Goal: Information Seeking & Learning: Learn about a topic

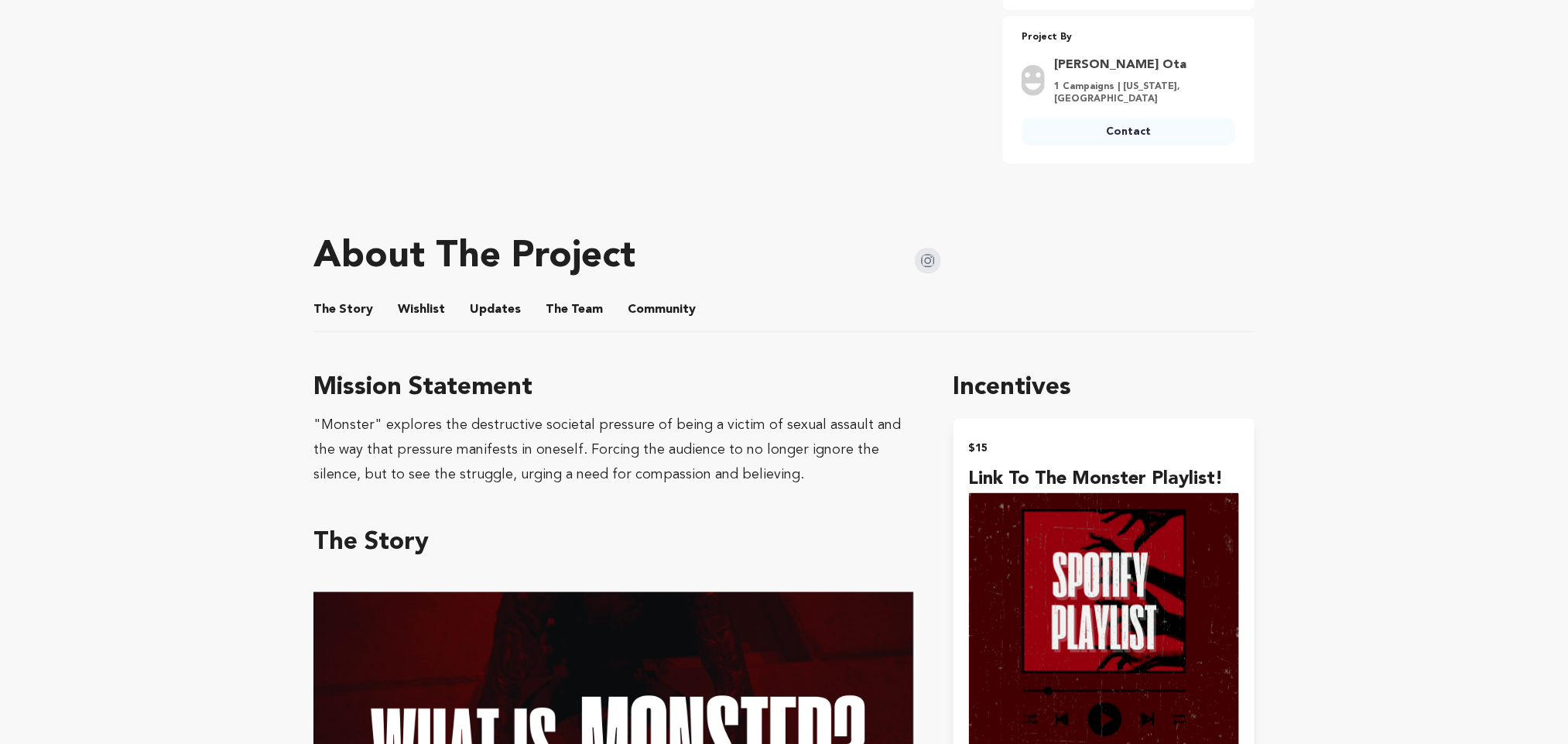
scroll to position [759, 0]
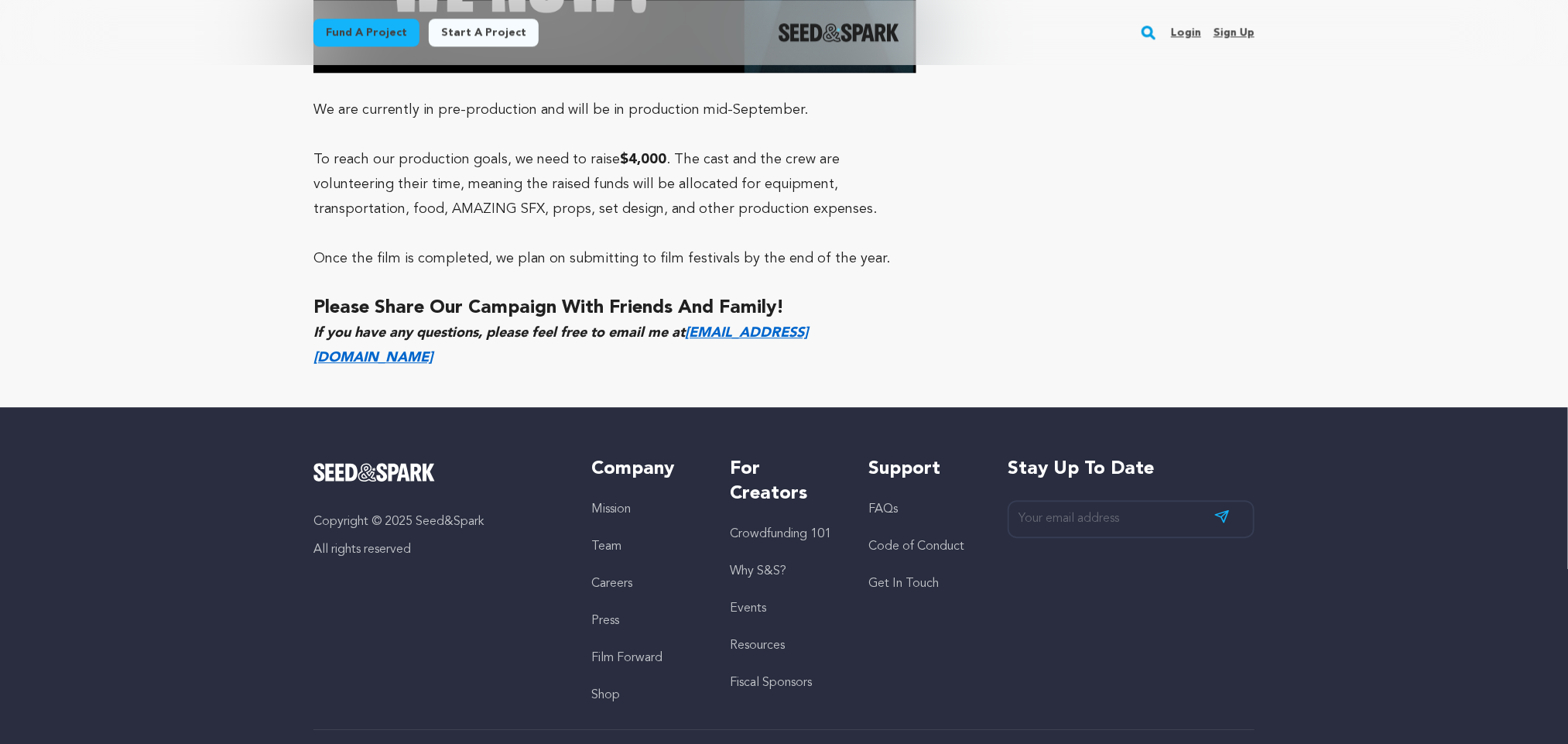
scroll to position [5356, 0]
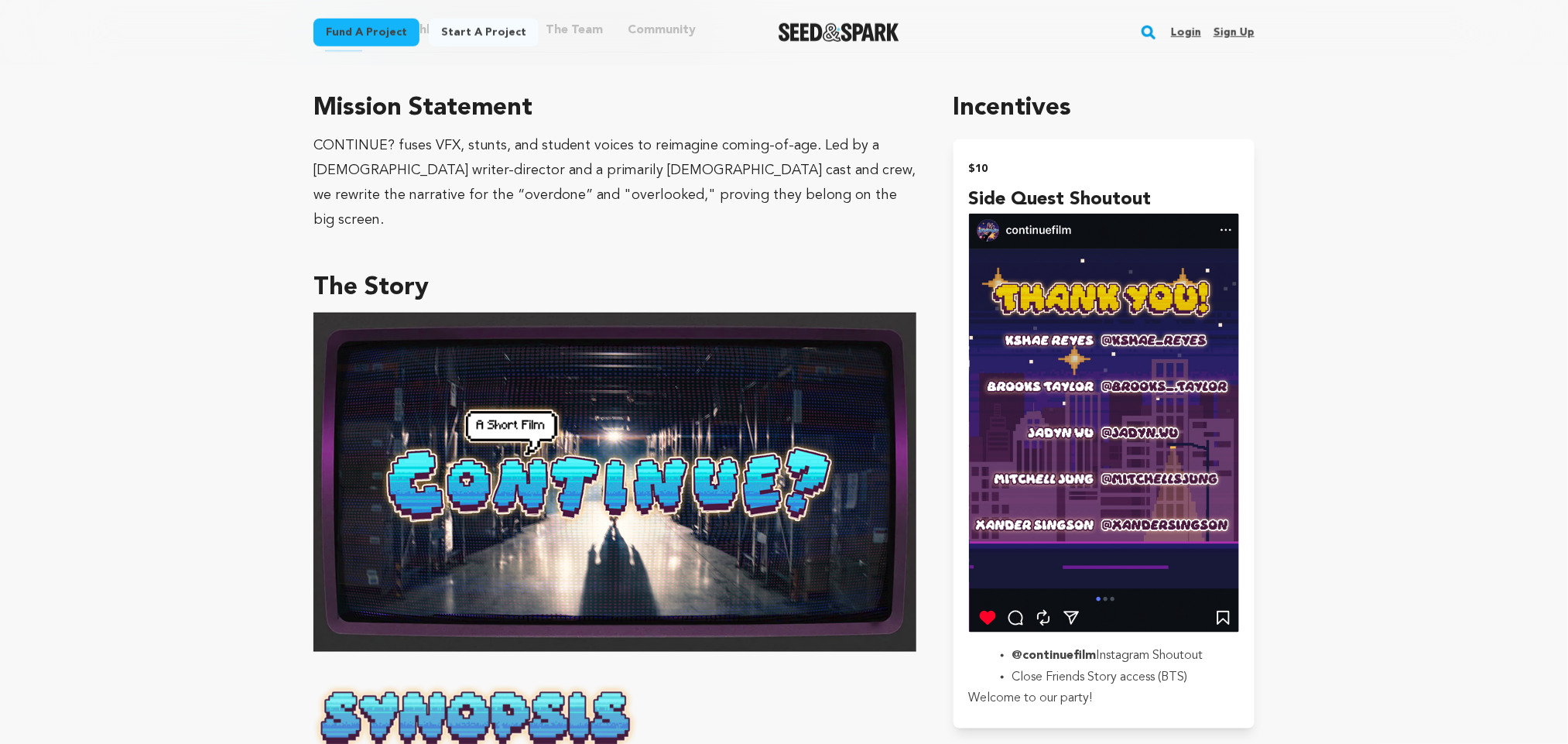
scroll to position [878, 0]
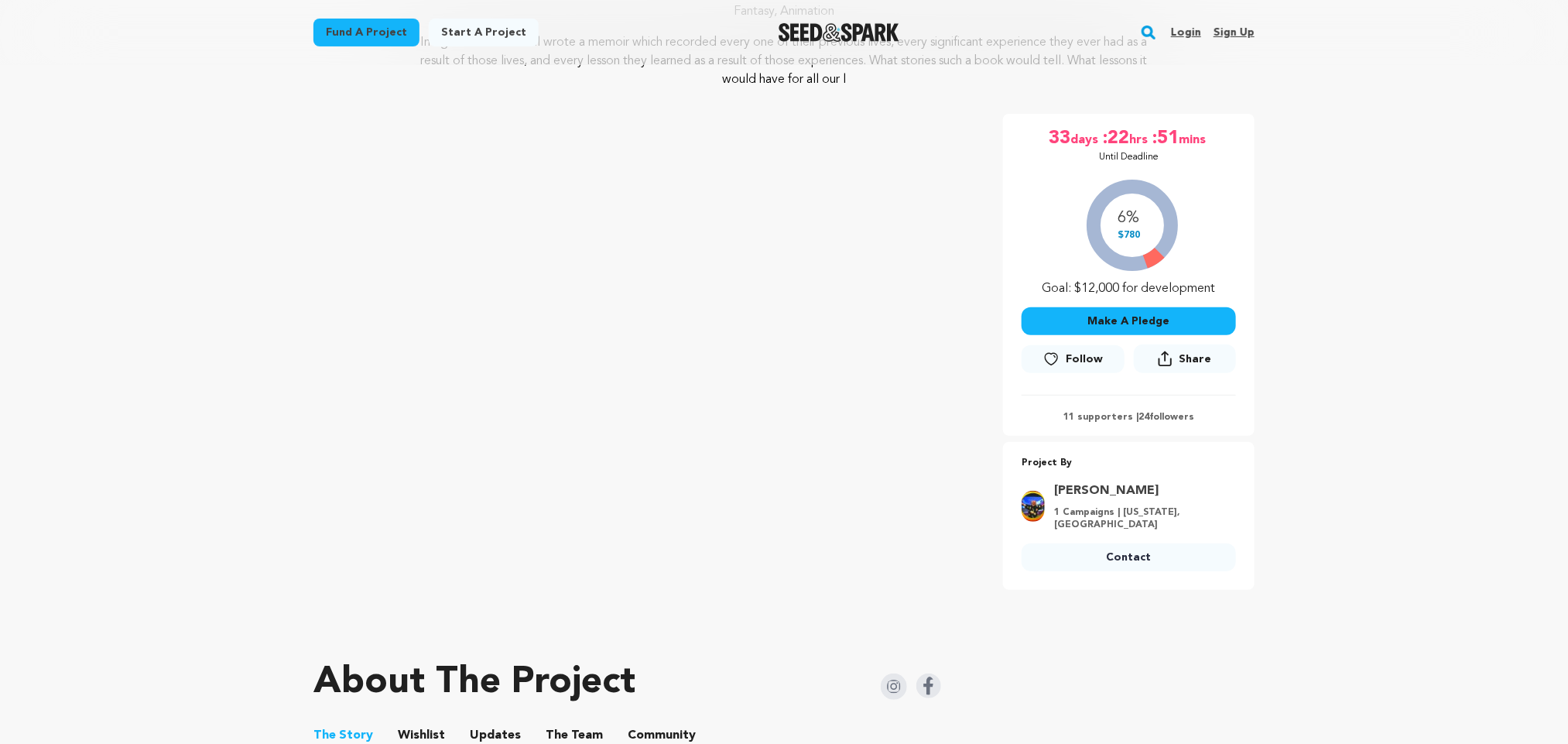
scroll to position [203, 0]
click at [934, 692] on img at bounding box center [928, 685] width 25 height 25
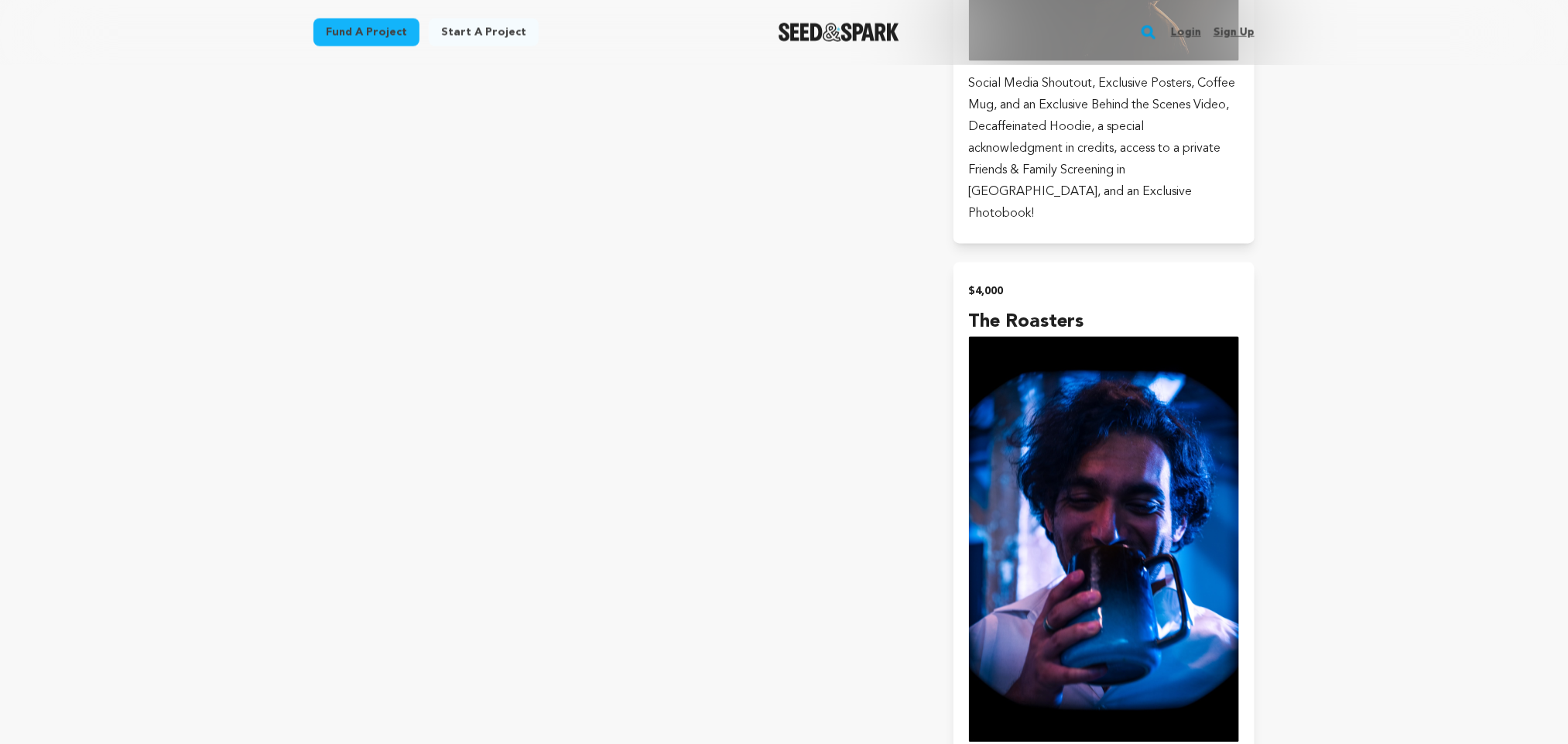
scroll to position [4633, 0]
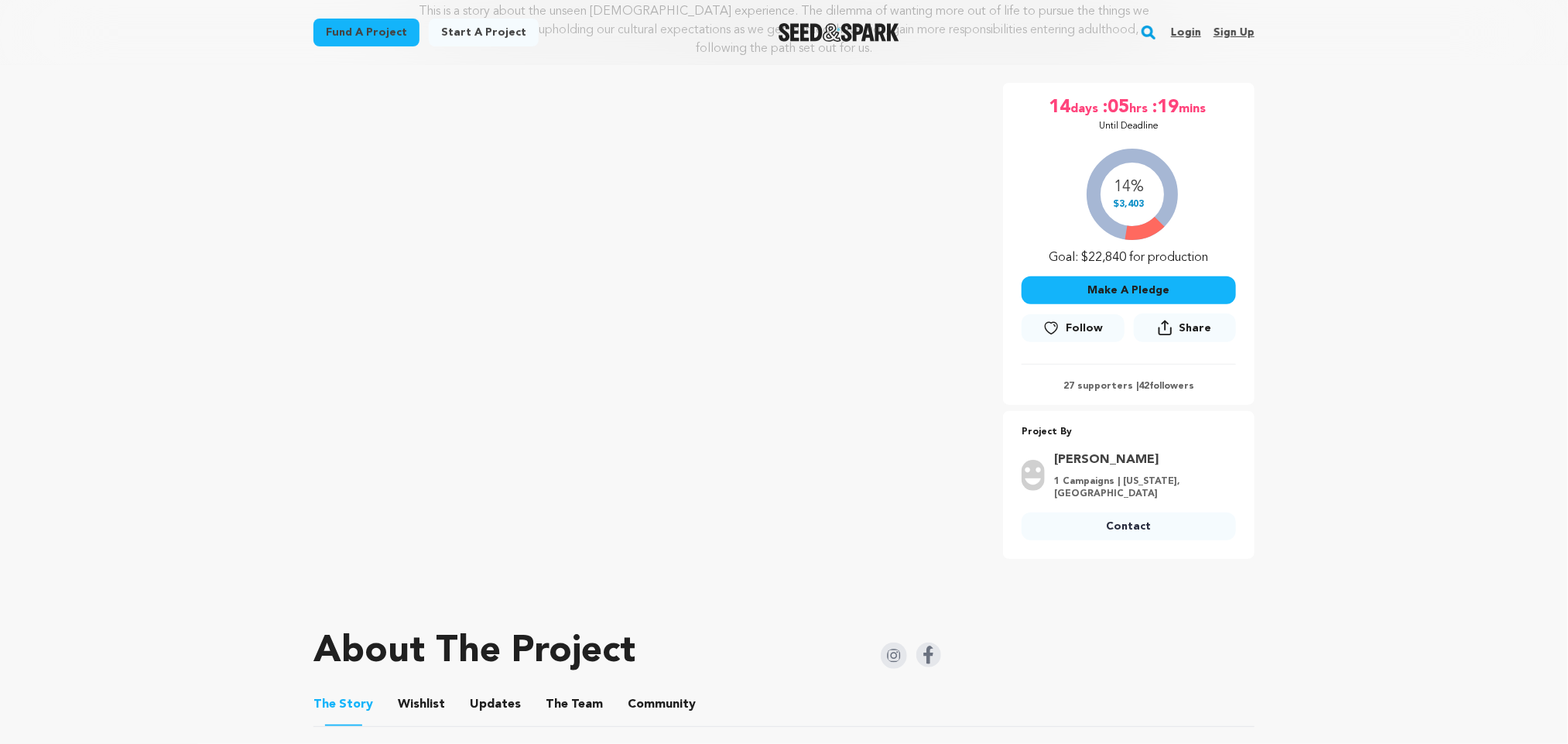
scroll to position [232, 0]
click at [929, 643] on img at bounding box center [928, 655] width 25 height 25
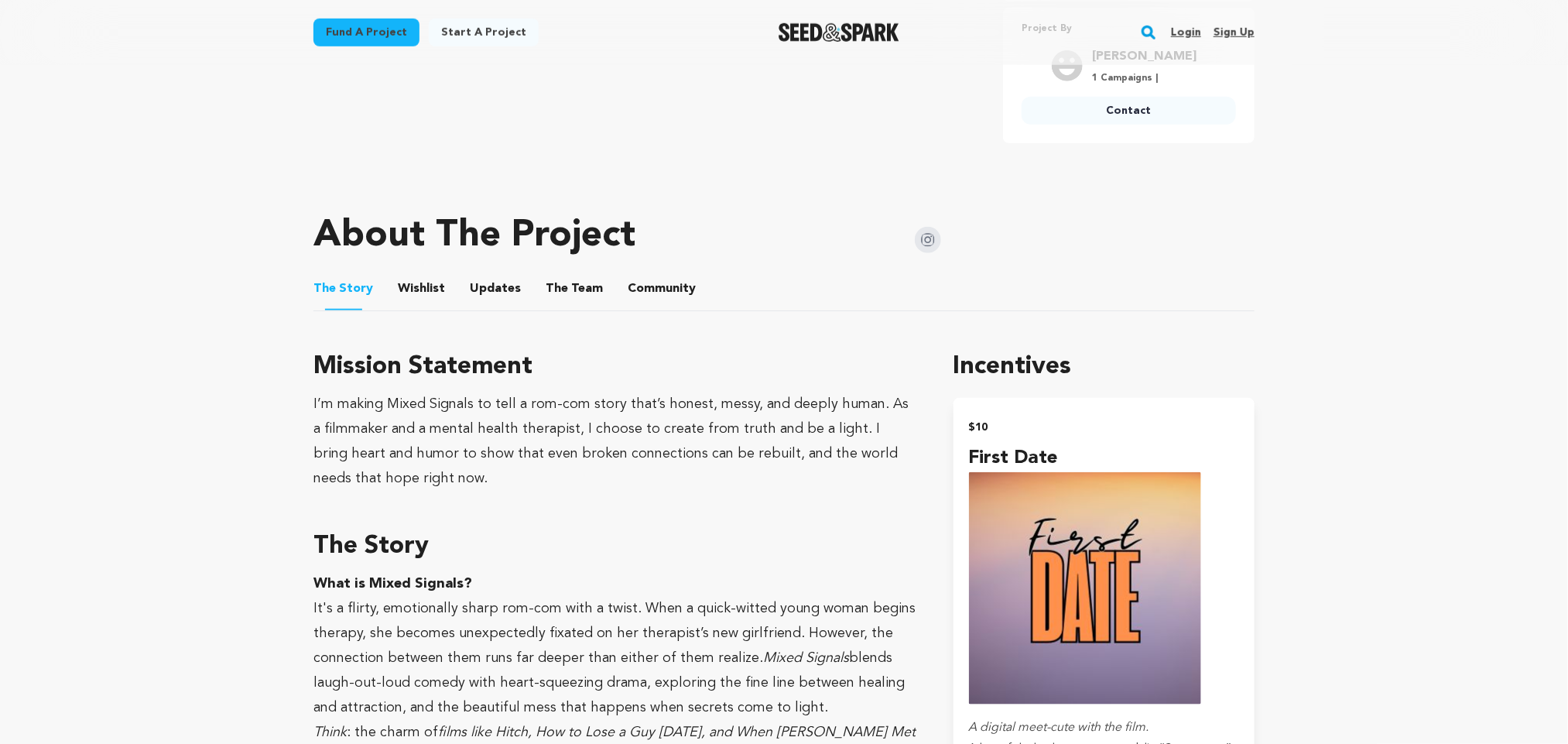
scroll to position [643, 0]
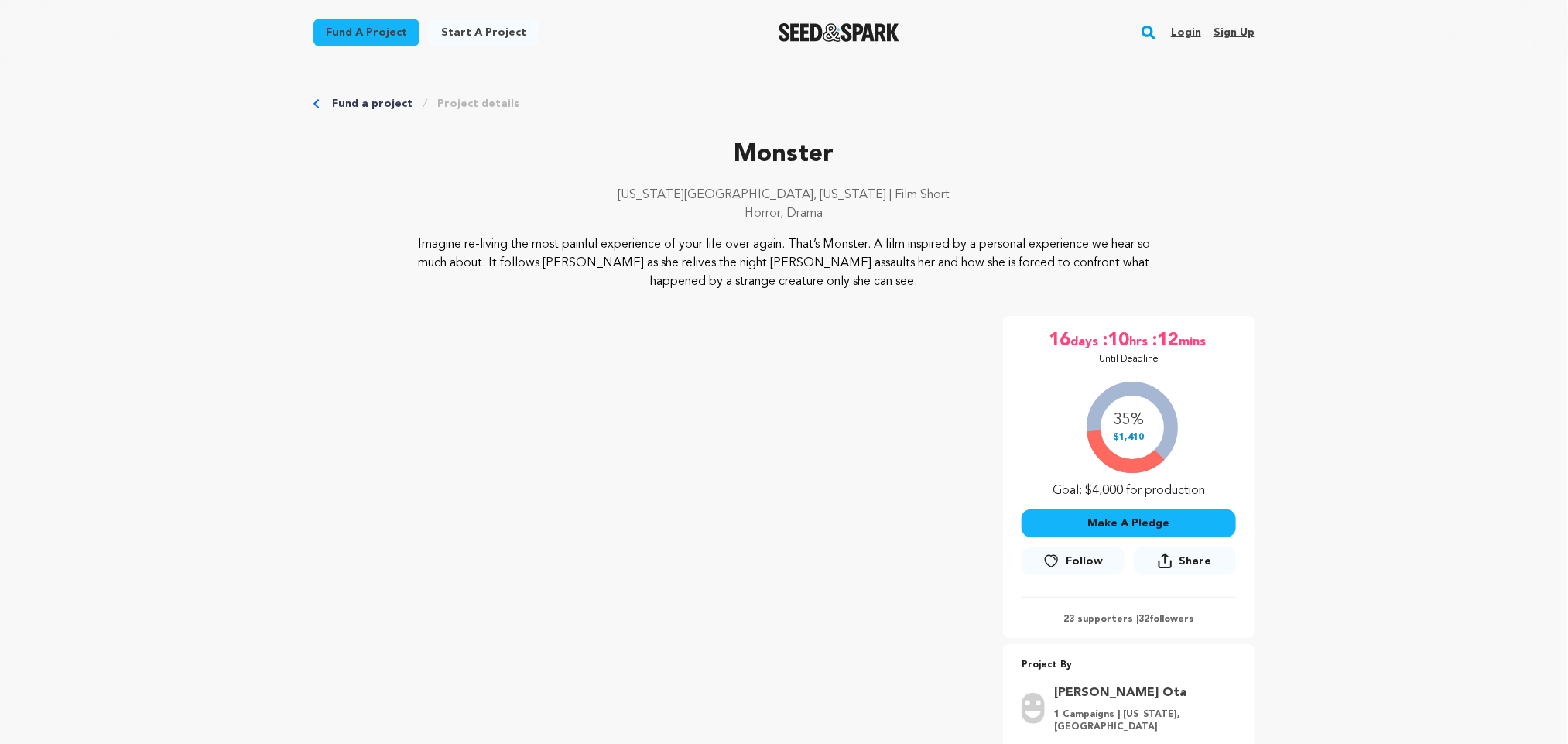
click at [831, 32] on img "Seed&Spark Homepage" at bounding box center [839, 32] width 121 height 19
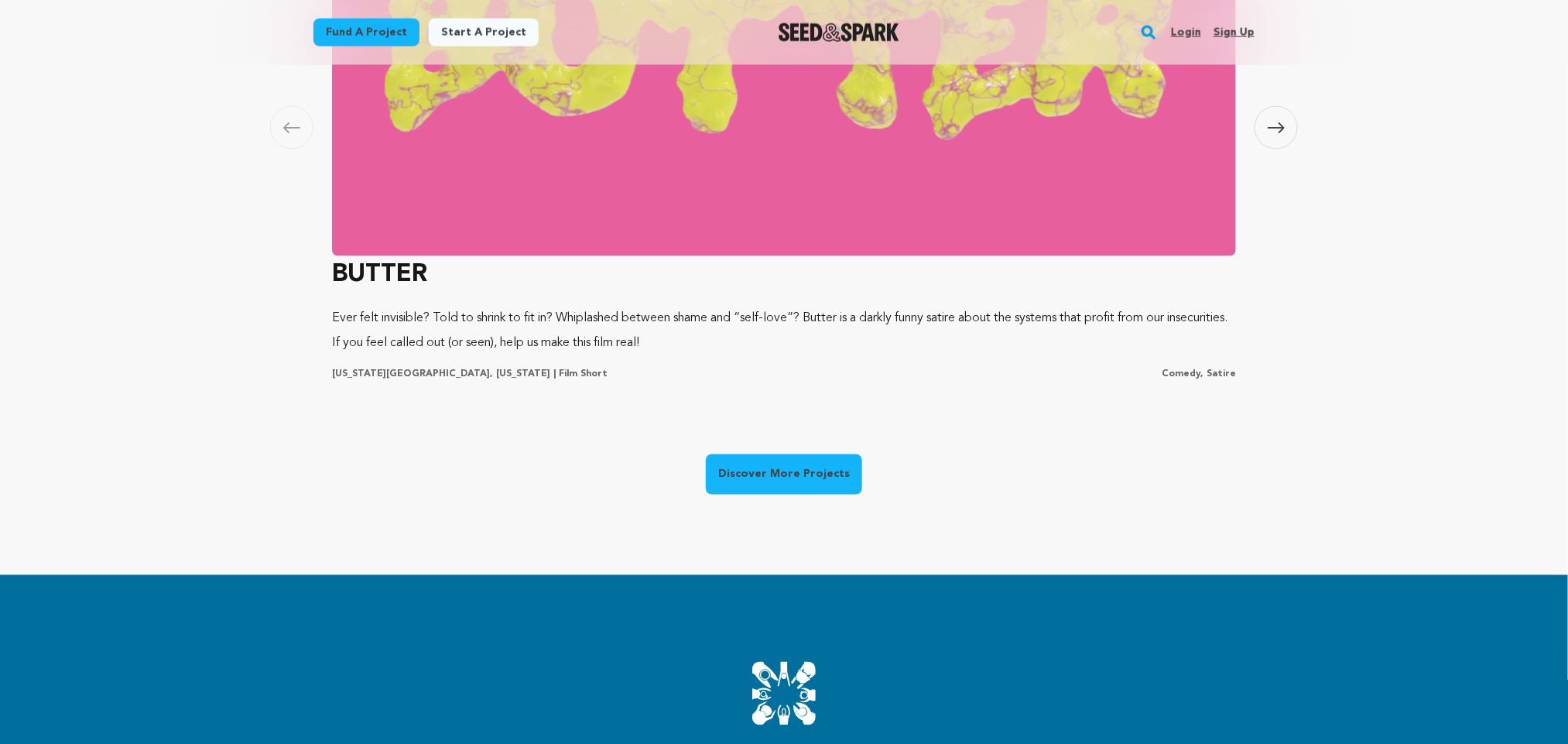
click at [806, 468] on link "Discover More Projects" at bounding box center [784, 475] width 157 height 41
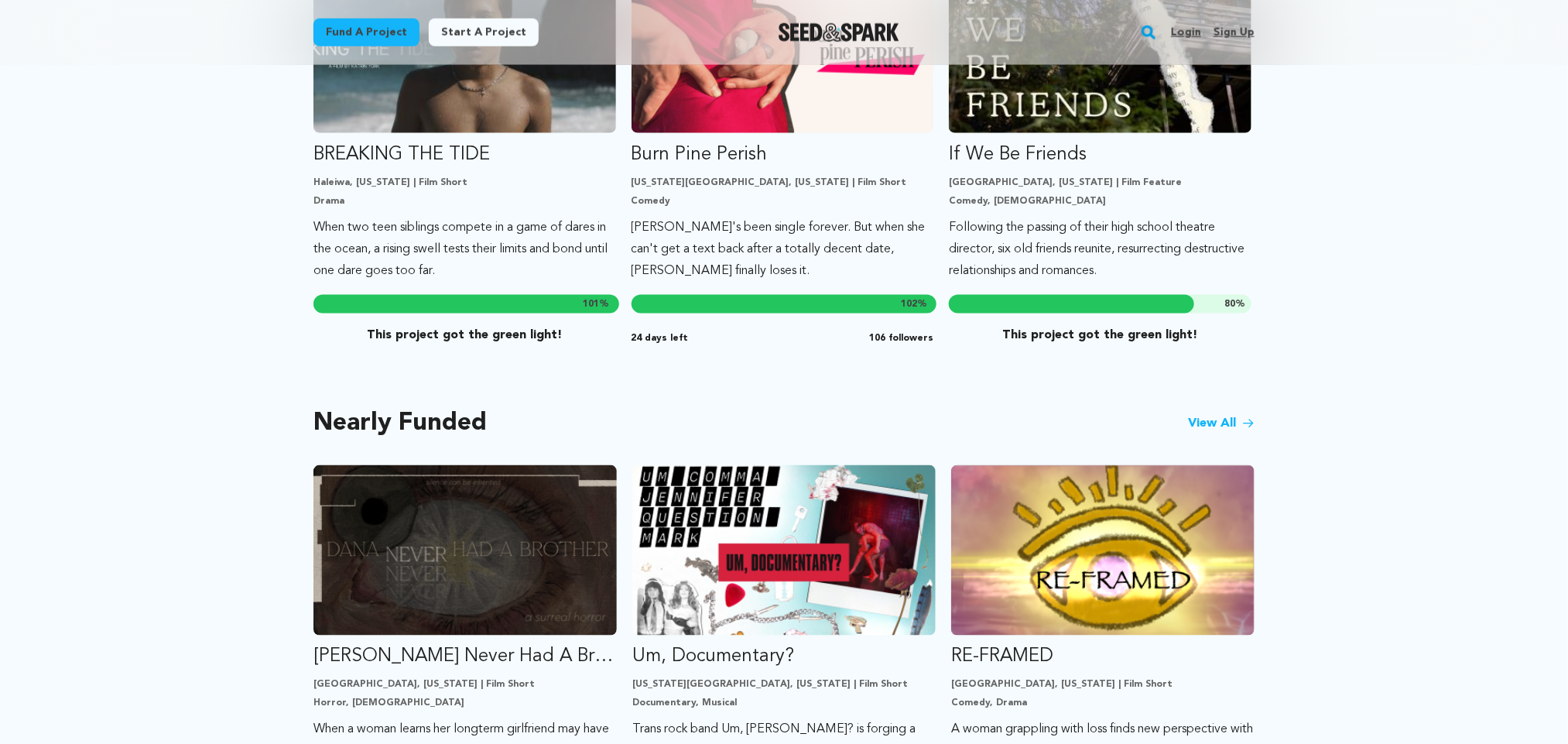
scroll to position [994, 0]
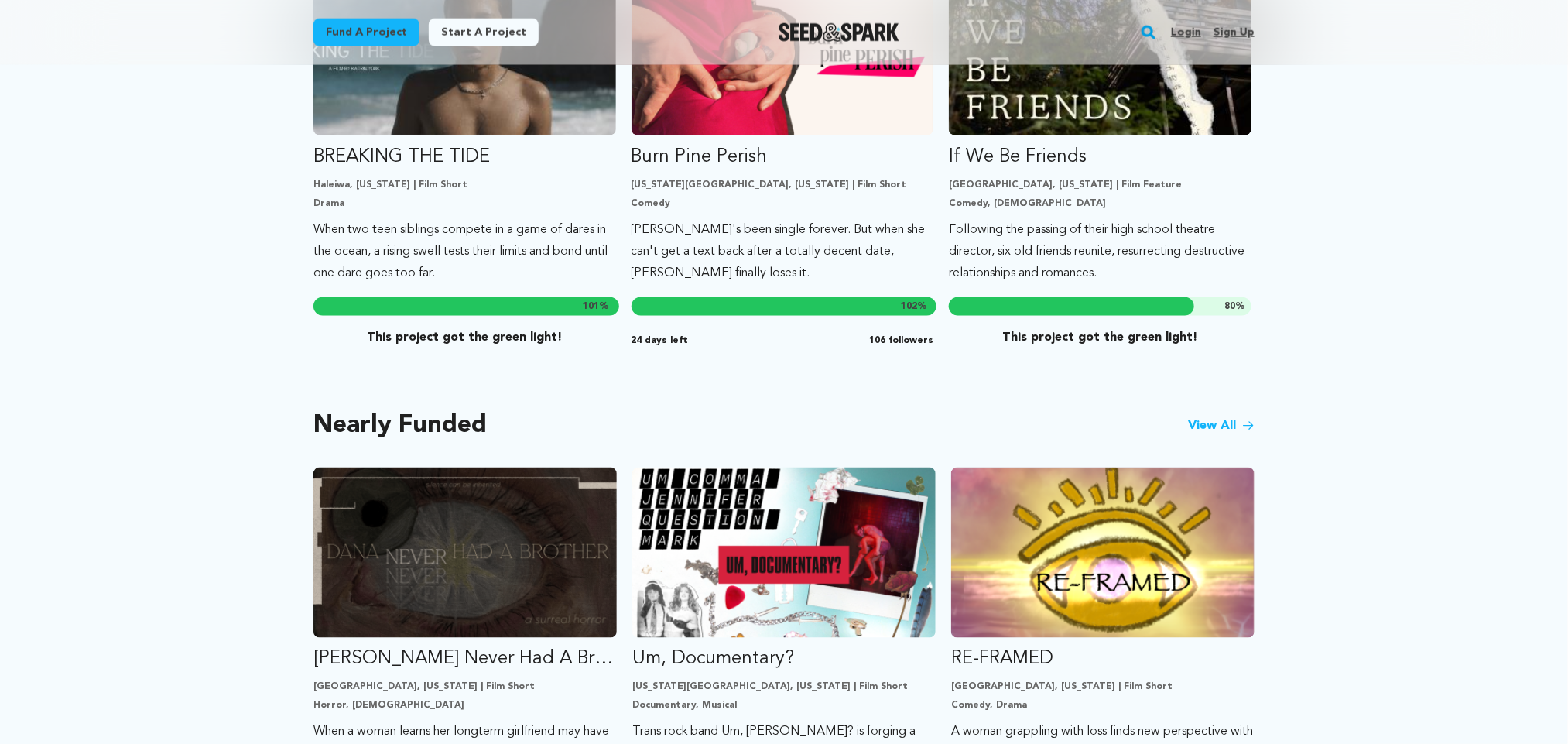
click at [1222, 417] on link "View All" at bounding box center [1222, 426] width 67 height 19
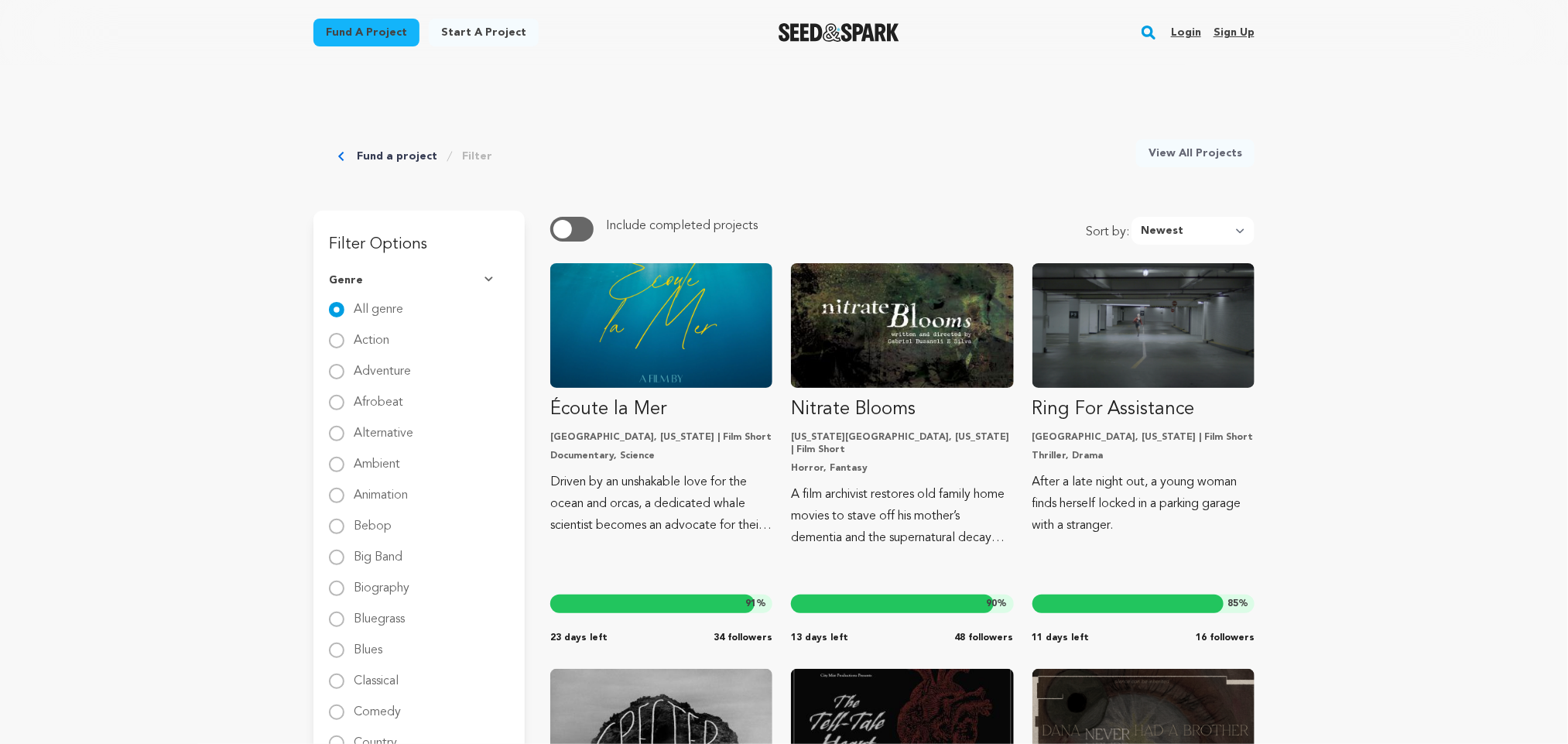
click at [588, 230] on button "button" at bounding box center [572, 229] width 43 height 25
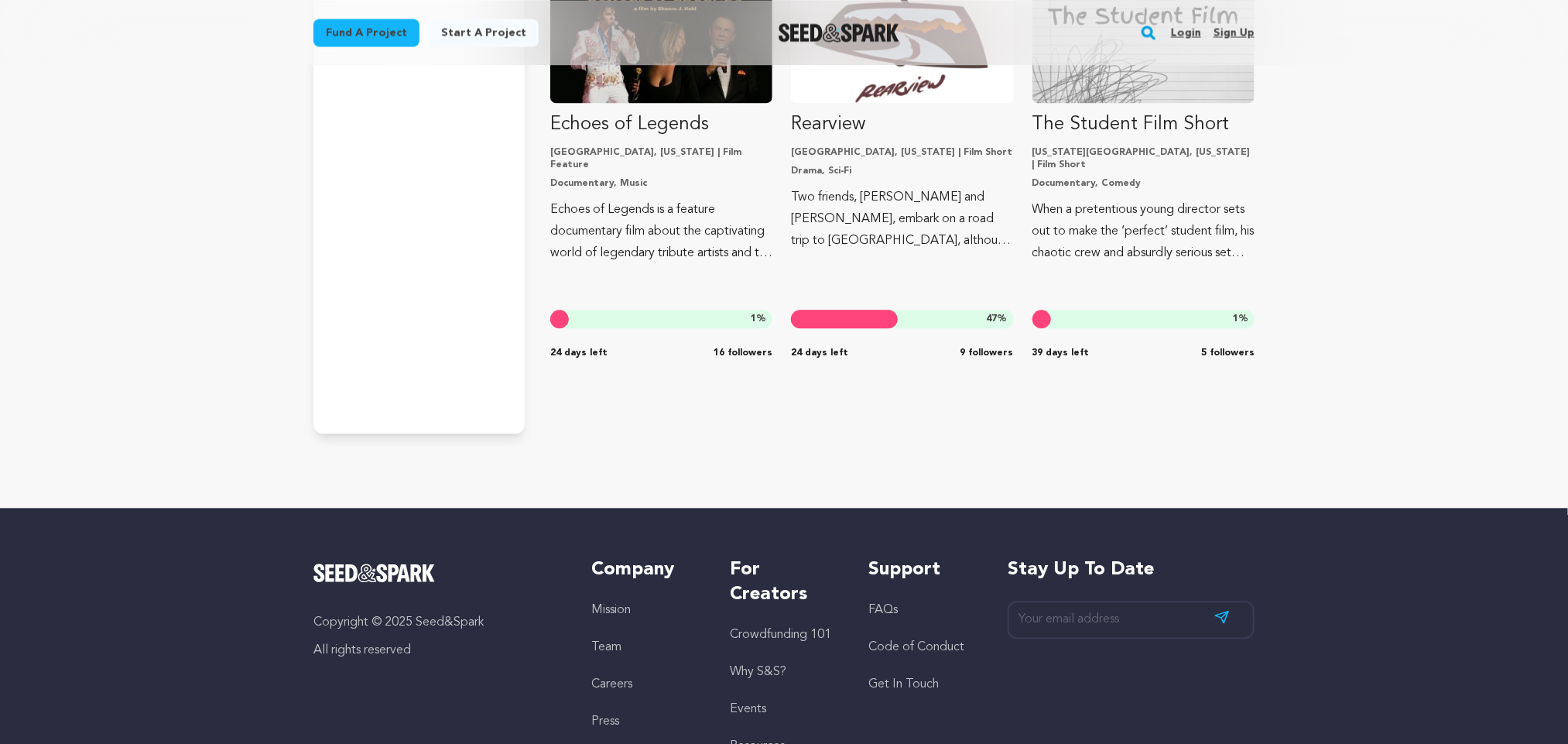
scroll to position [4971, 0]
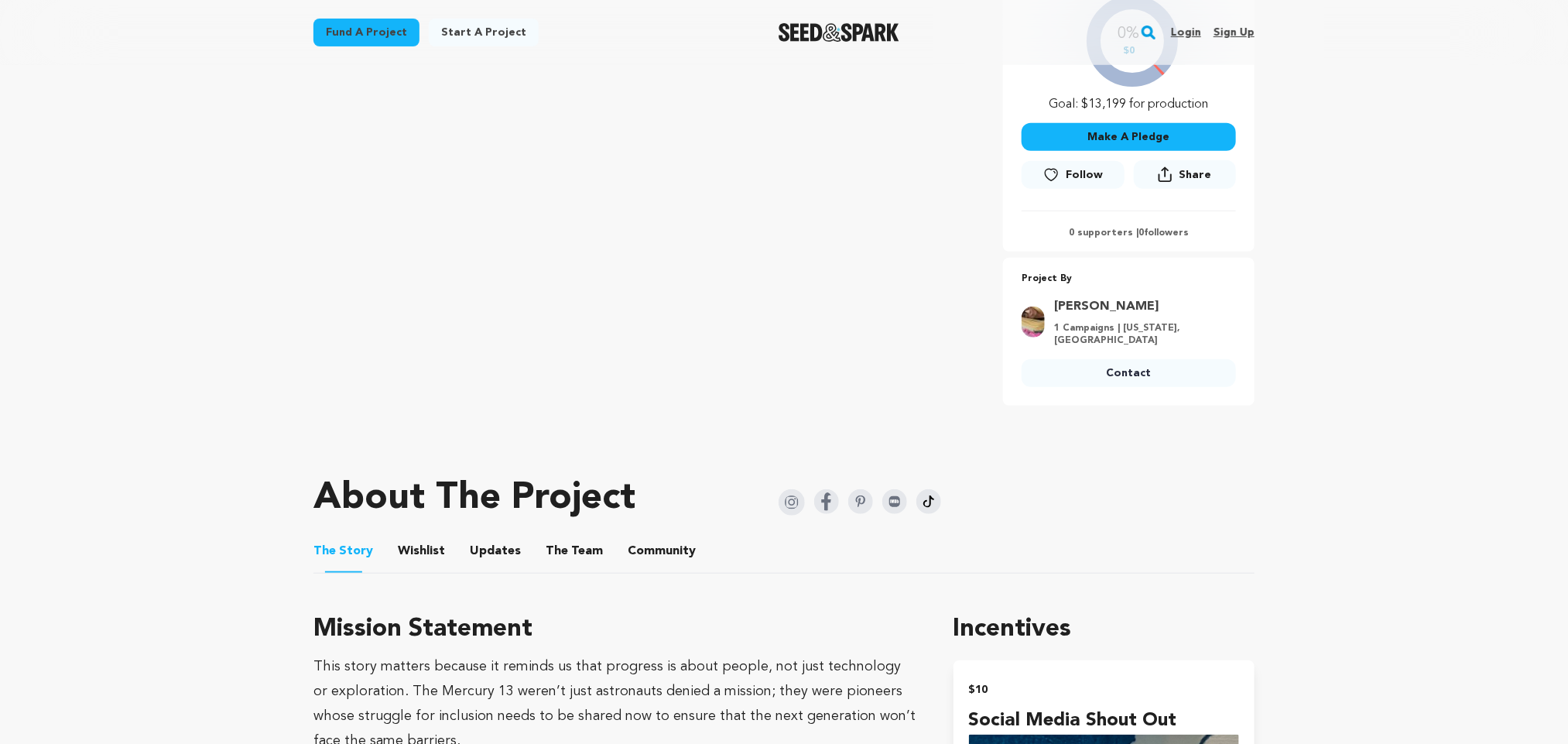
scroll to position [389, 0]
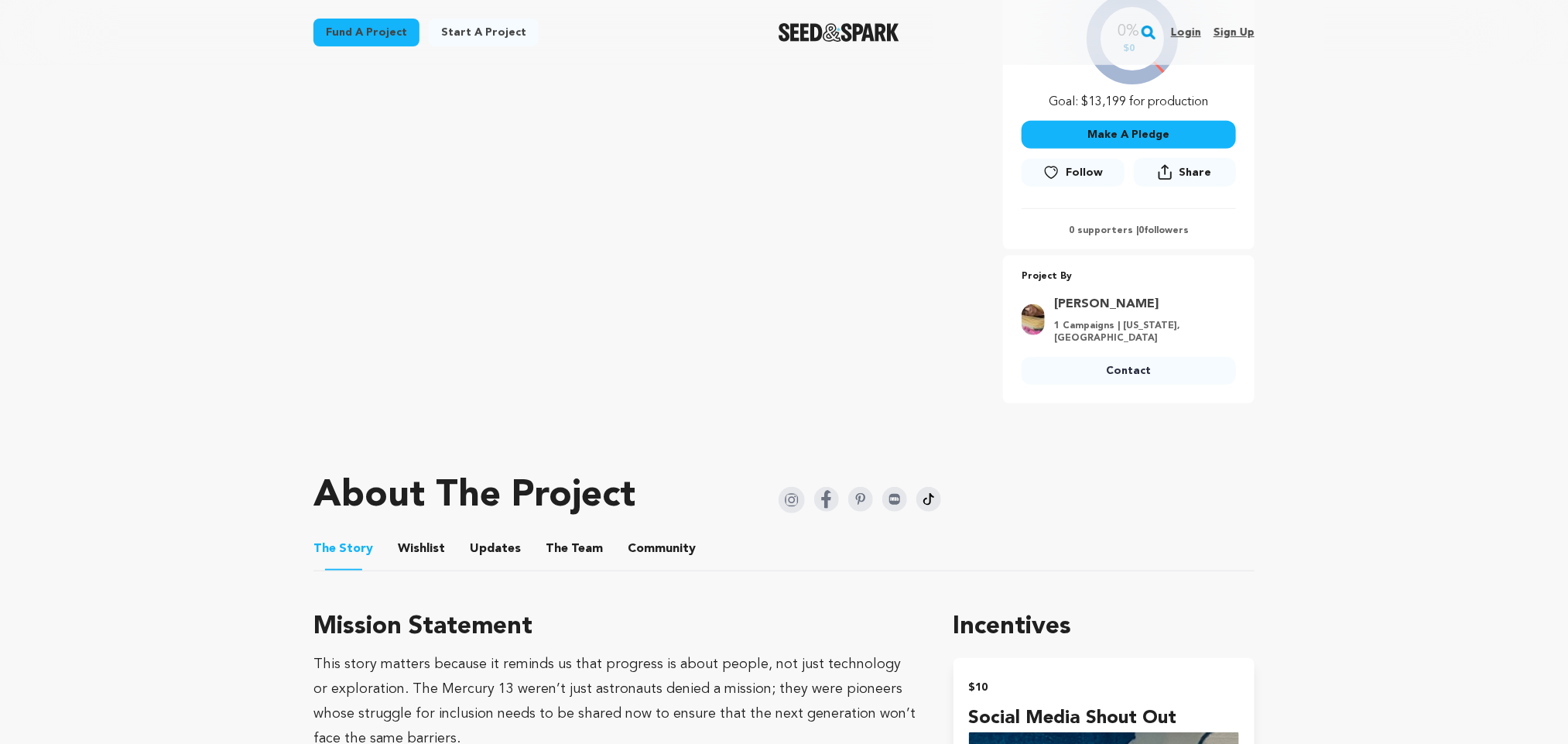
click at [815, 491] on img at bounding box center [826, 499] width 25 height 25
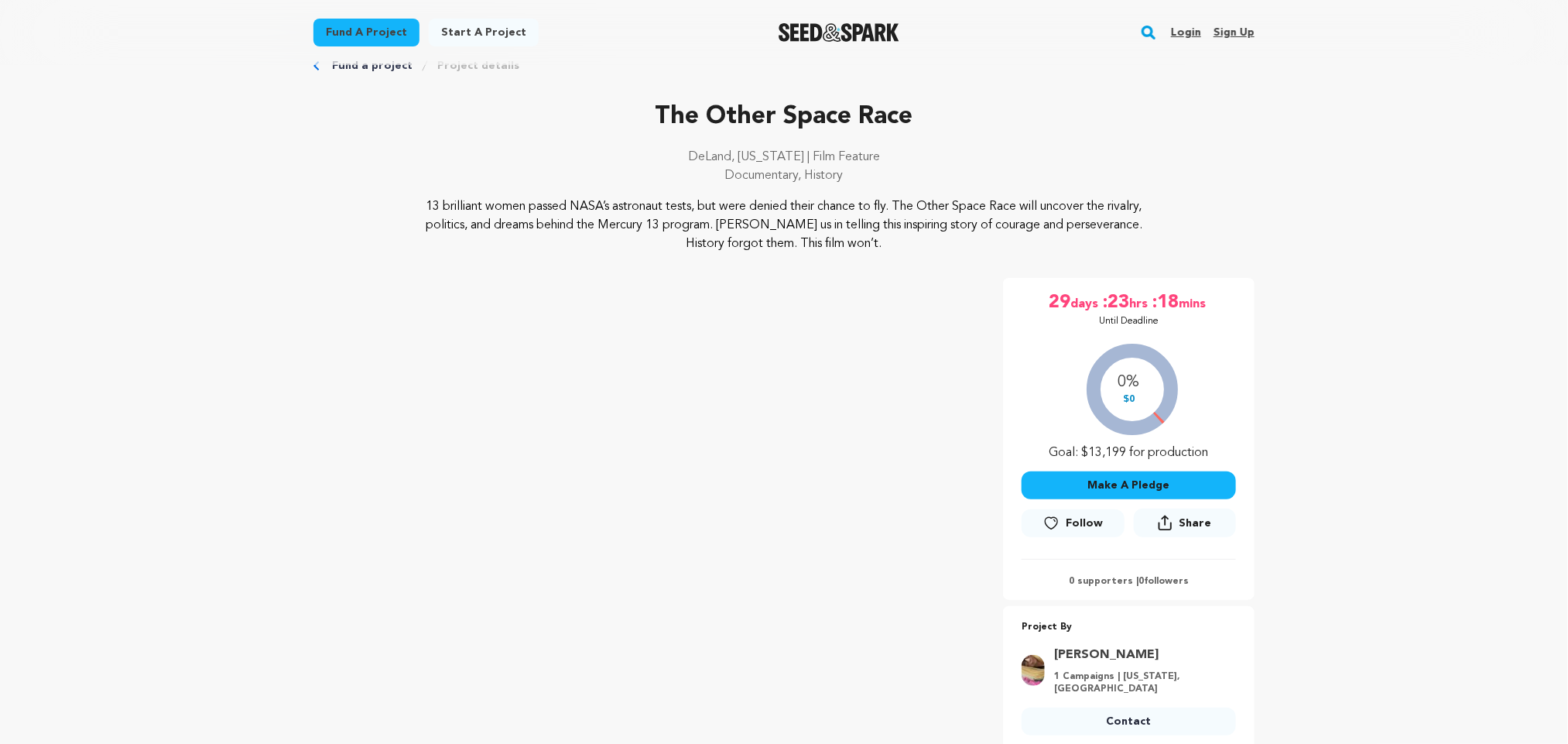
scroll to position [37, 0]
drag, startPoint x: 632, startPoint y: 107, endPoint x: 960, endPoint y: 103, distance: 328.0
click at [960, 103] on p "The Other Space Race" at bounding box center [784, 118] width 941 height 37
copy p "The Other Space Race"
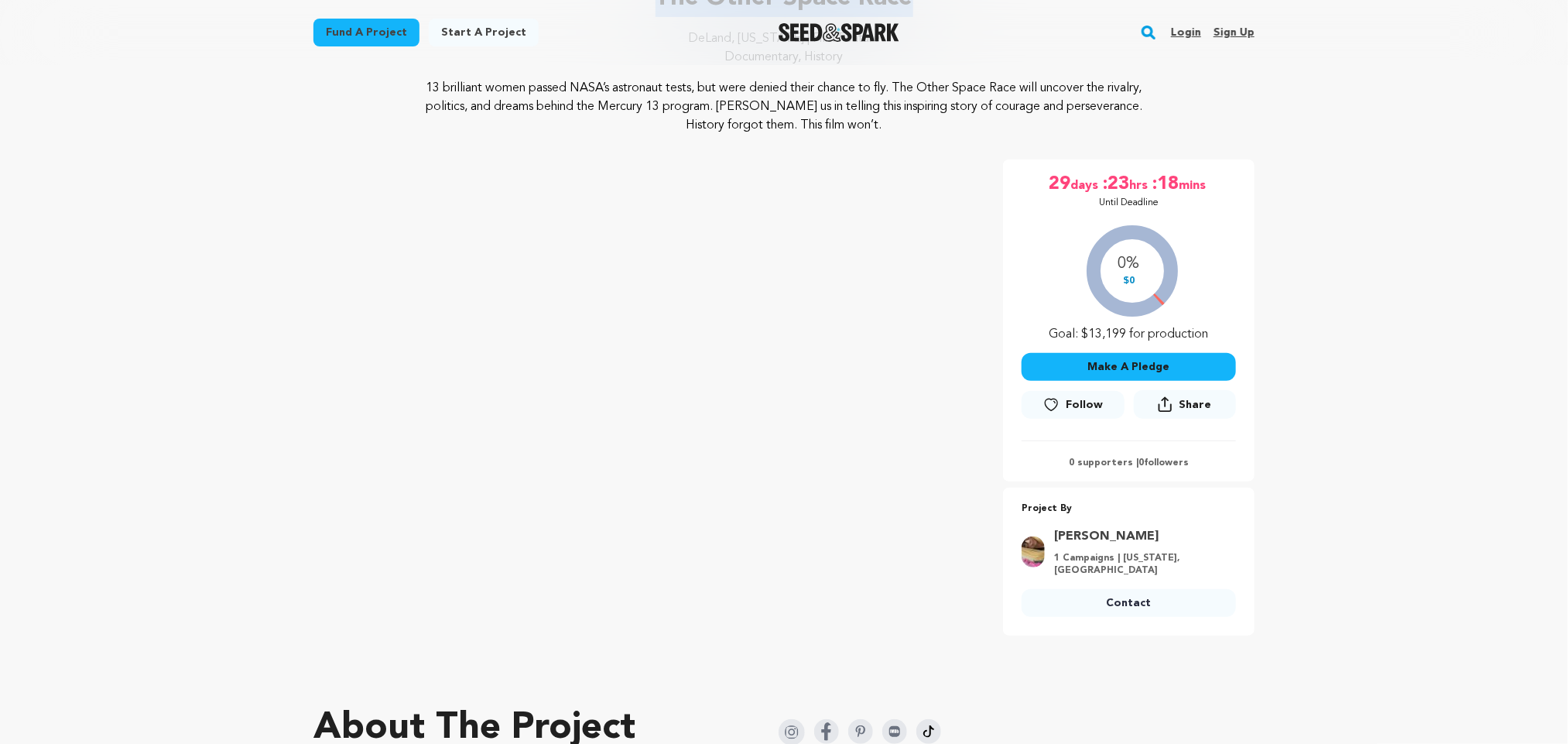
scroll to position [158, 0]
copy p "The Other Space Race"
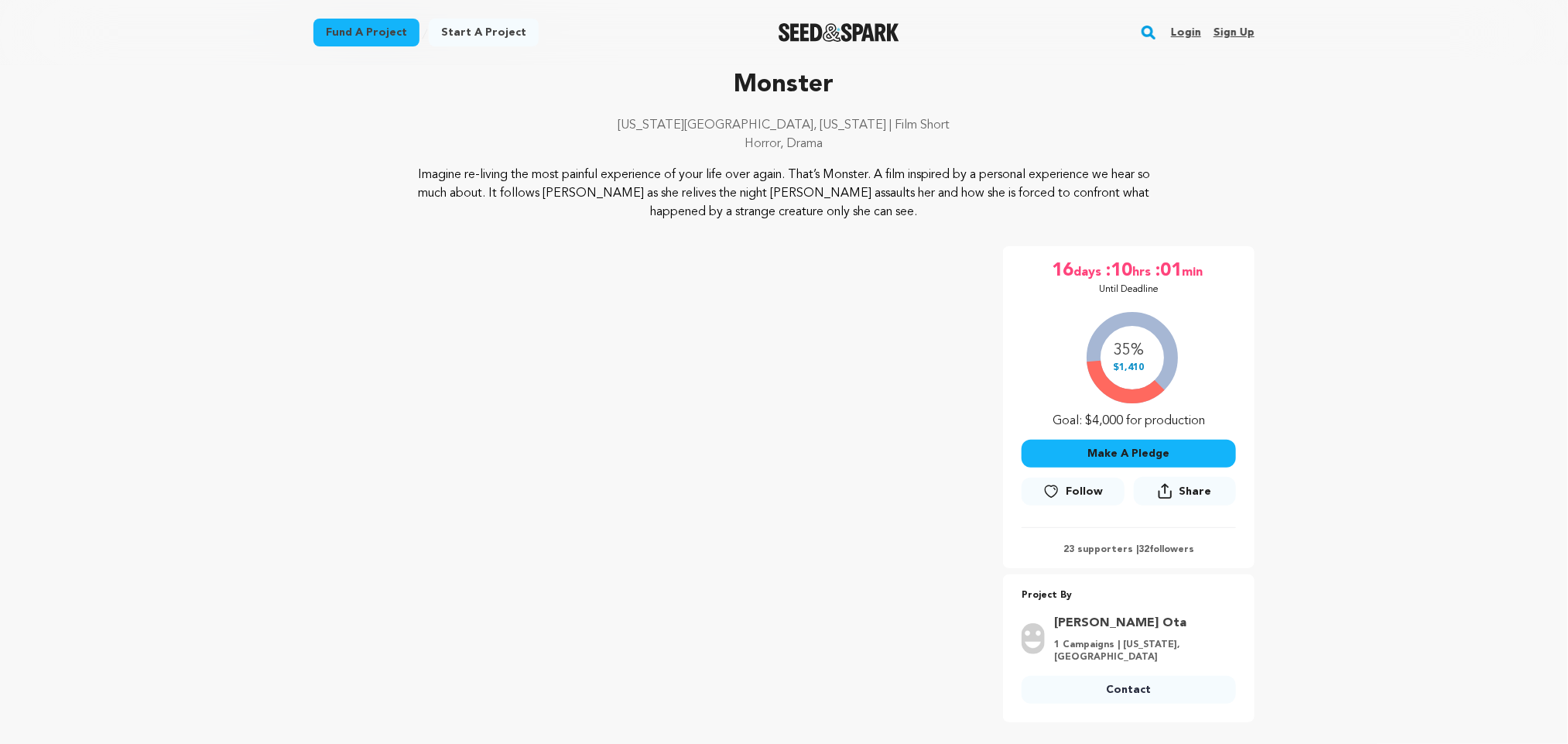
scroll to position [77, 0]
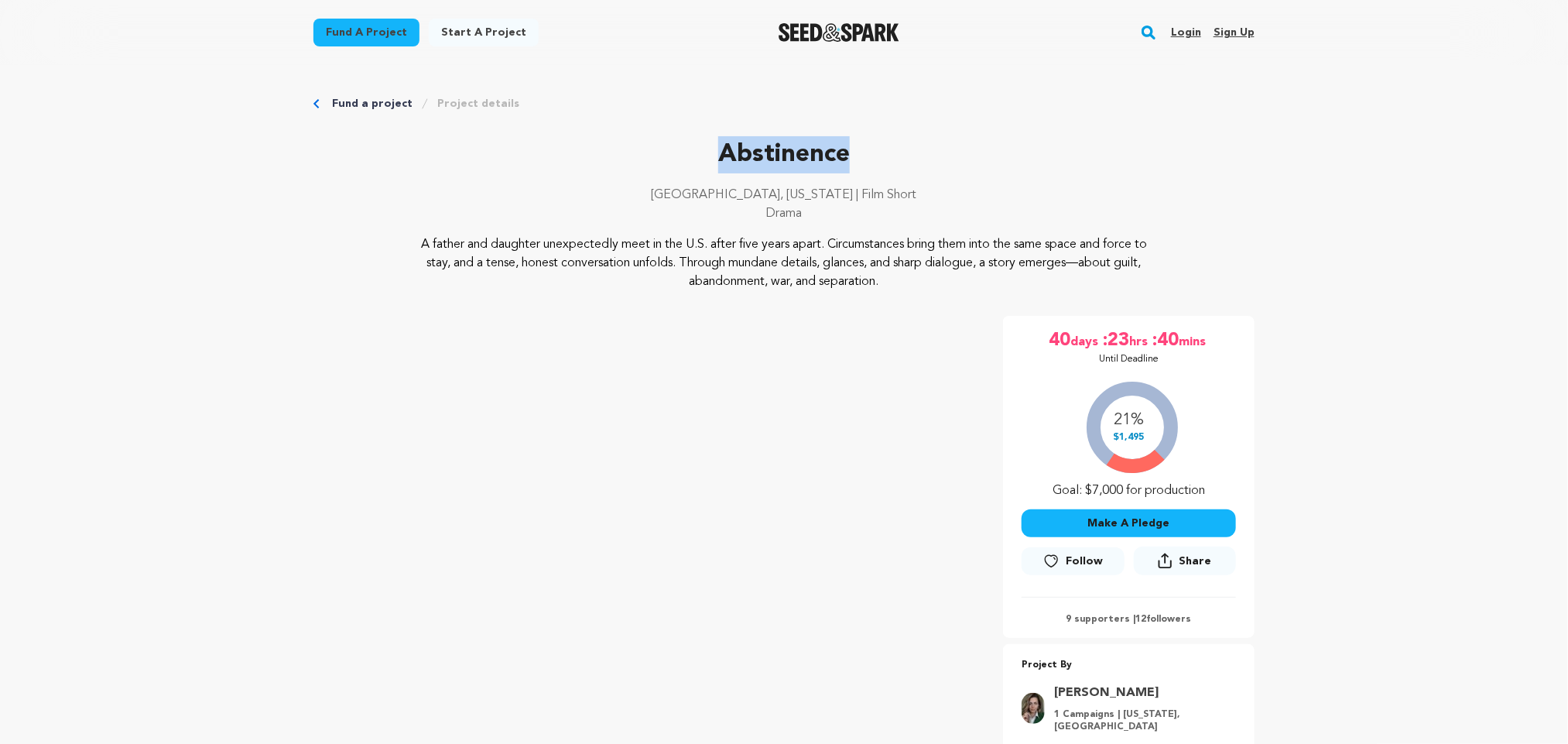
drag, startPoint x: 684, startPoint y: 169, endPoint x: 920, endPoint y: 121, distance: 240.8
copy p "Abstinence"
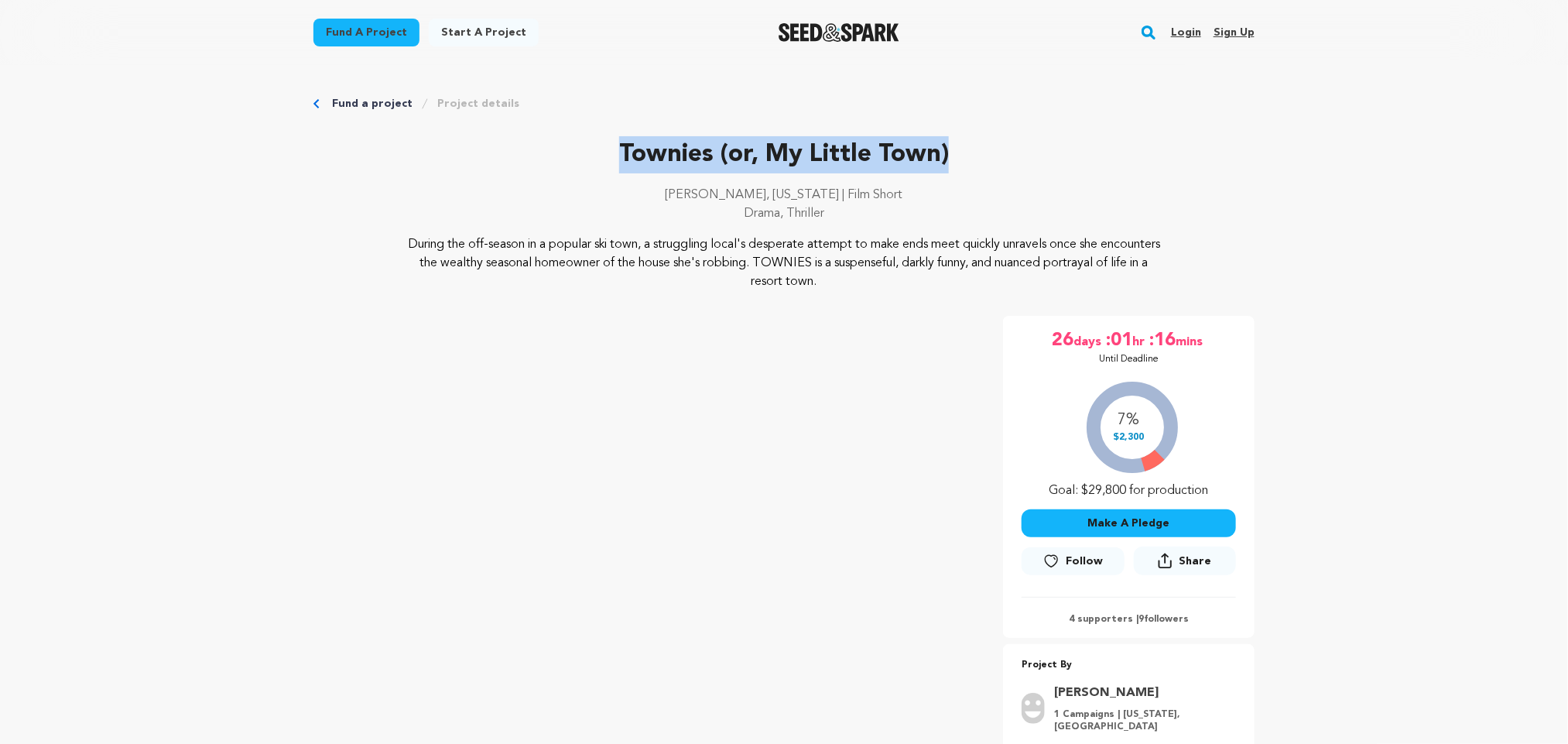
drag, startPoint x: 612, startPoint y: 158, endPoint x: 940, endPoint y: 108, distance: 331.8
copy p "Townies (or, My Little Town)"
click at [831, 236] on p "During the off-season in a popular ski town, a struggling local's desperate att…" at bounding box center [784, 264] width 753 height 56
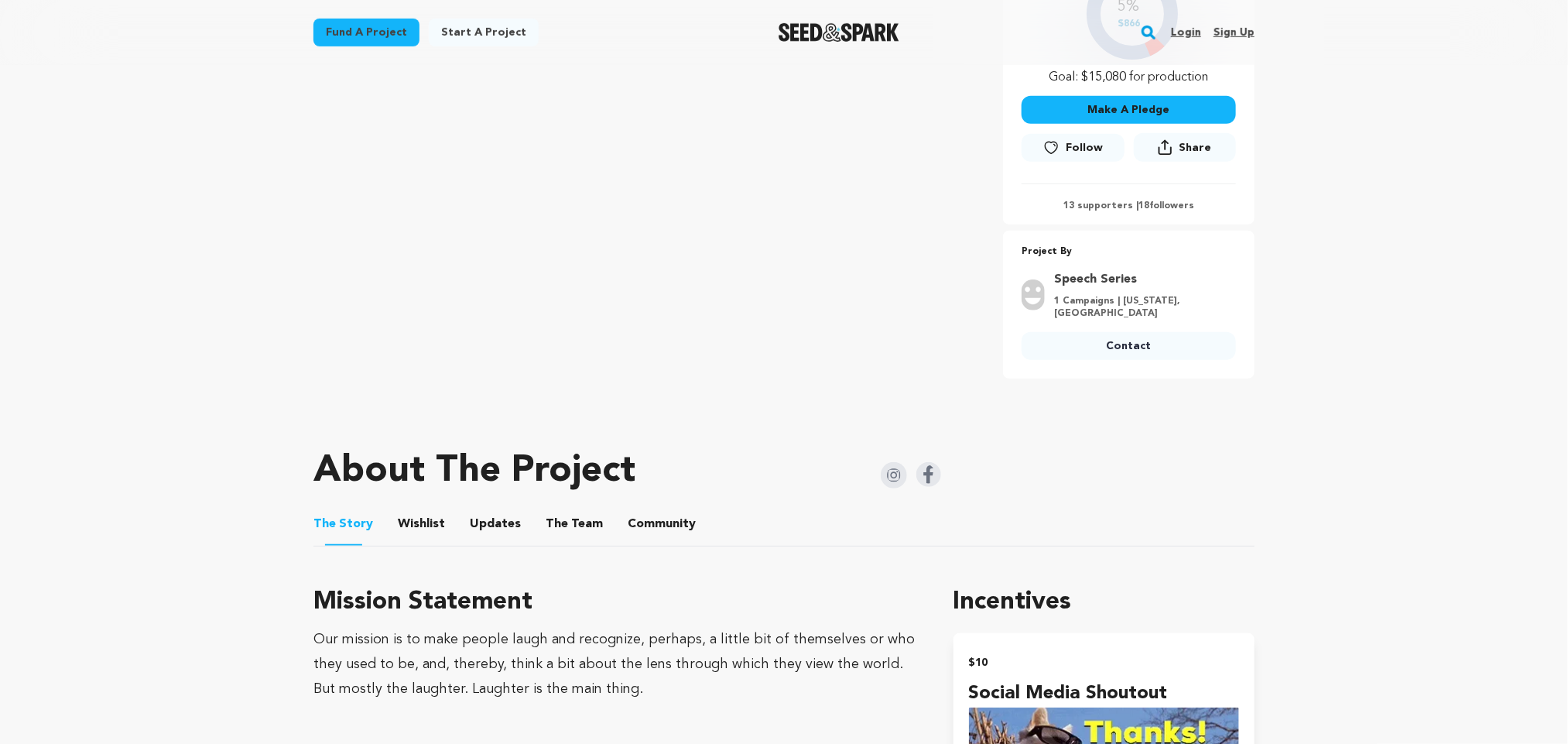
scroll to position [397, 0]
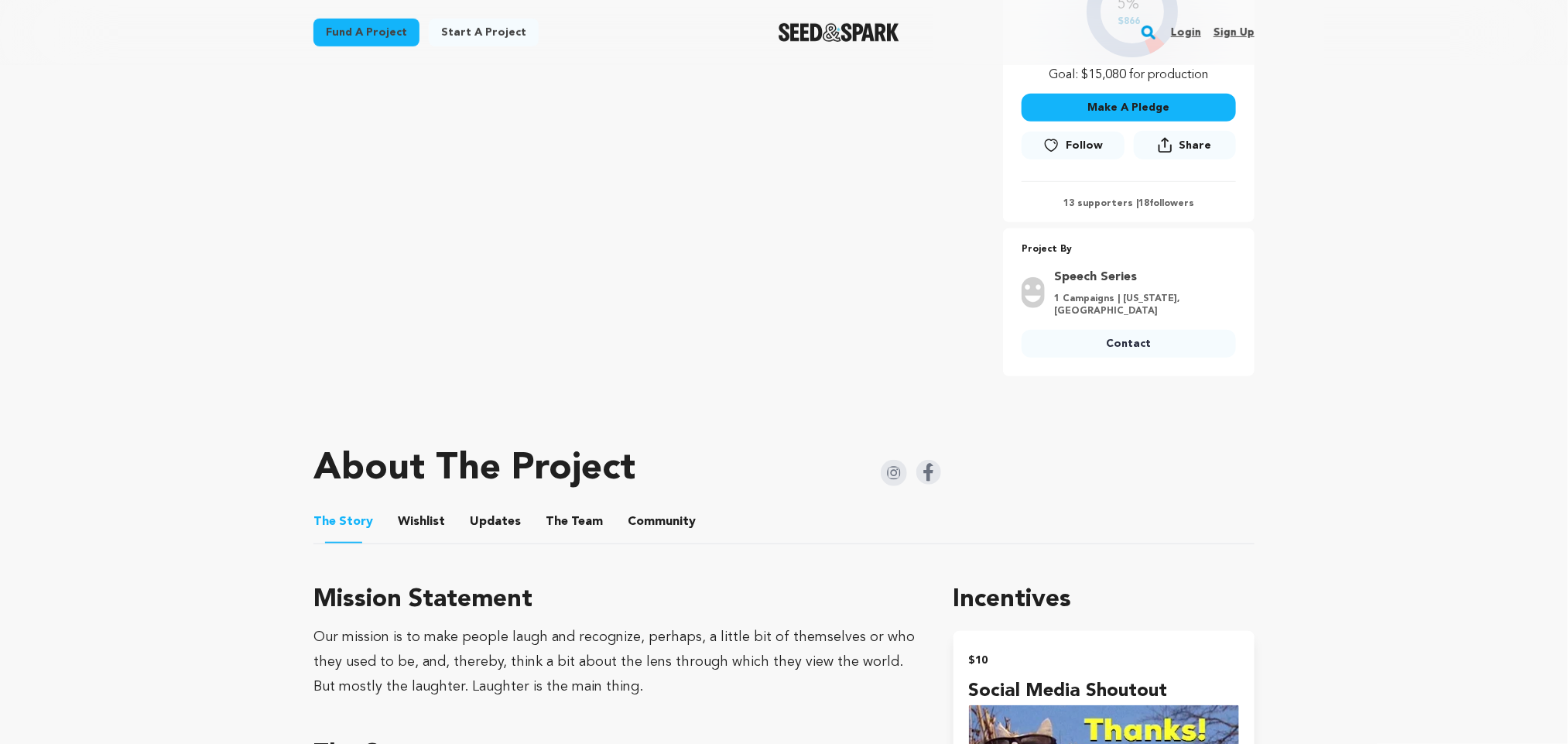
click at [923, 485] on img at bounding box center [928, 472] width 25 height 25
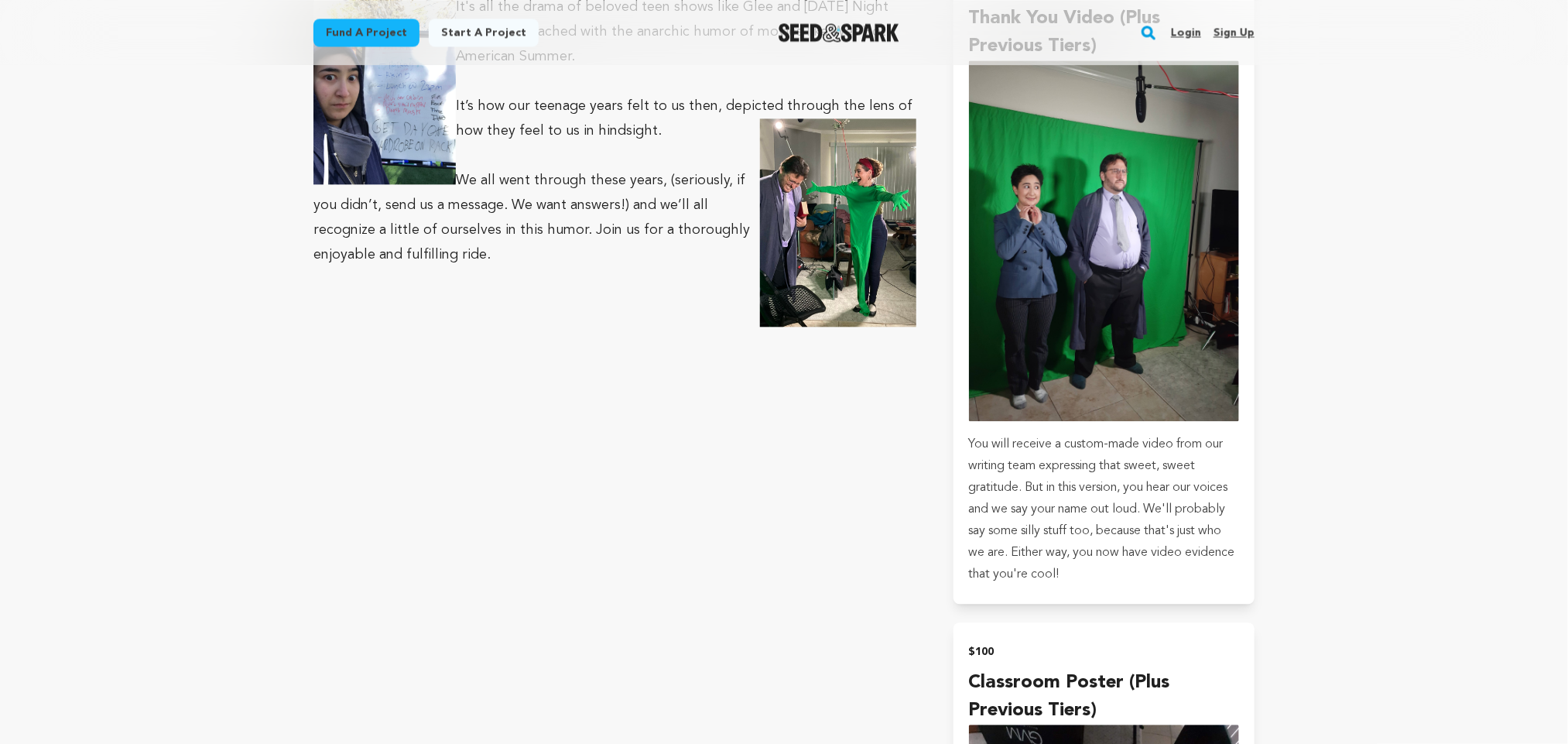
click at [507, 229] on p "We all went through these years, (seriously, if you didn’t, send us a message. …" at bounding box center [615, 217] width 603 height 99
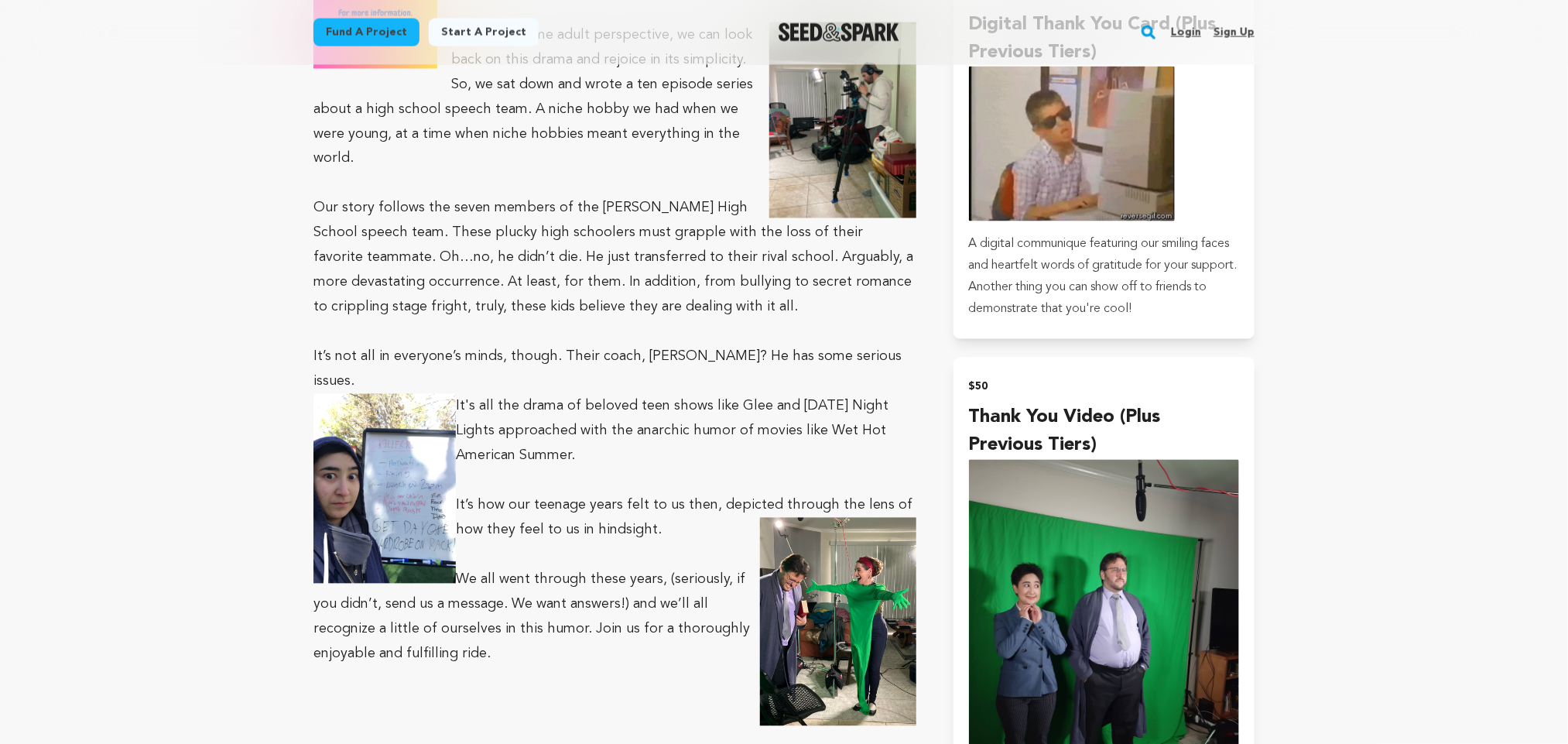
scroll to position [1463, 0]
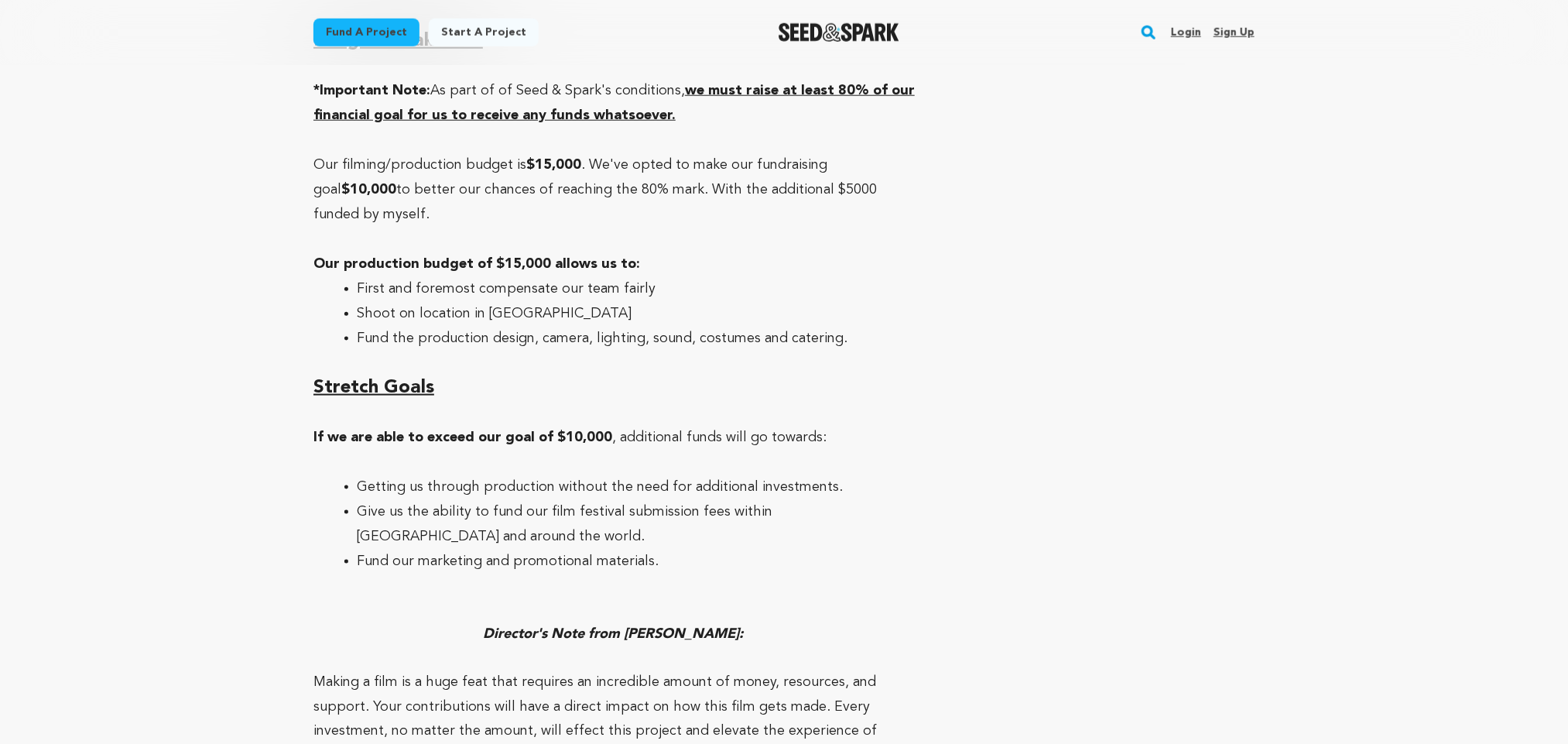
scroll to position [7171, 0]
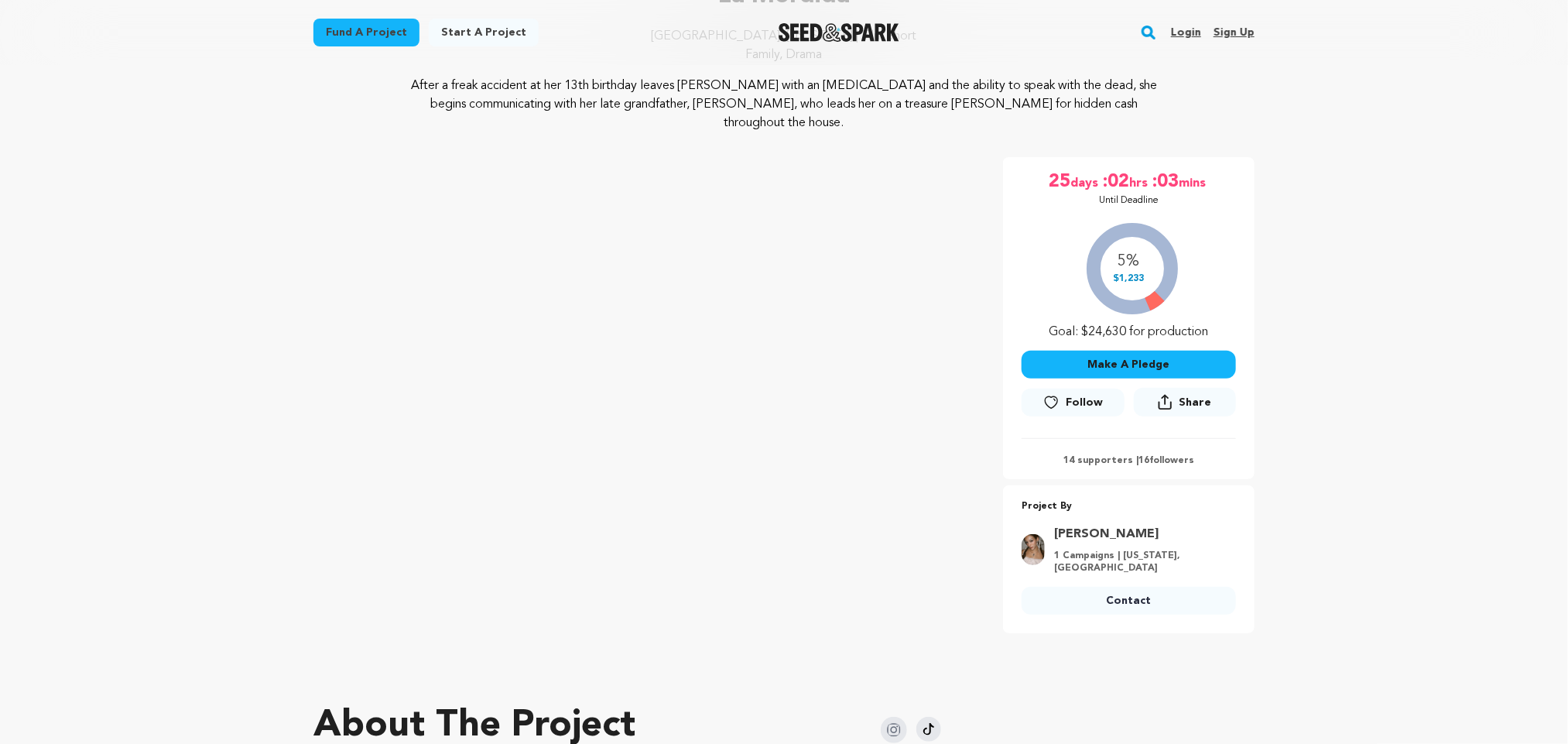
scroll to position [154, 0]
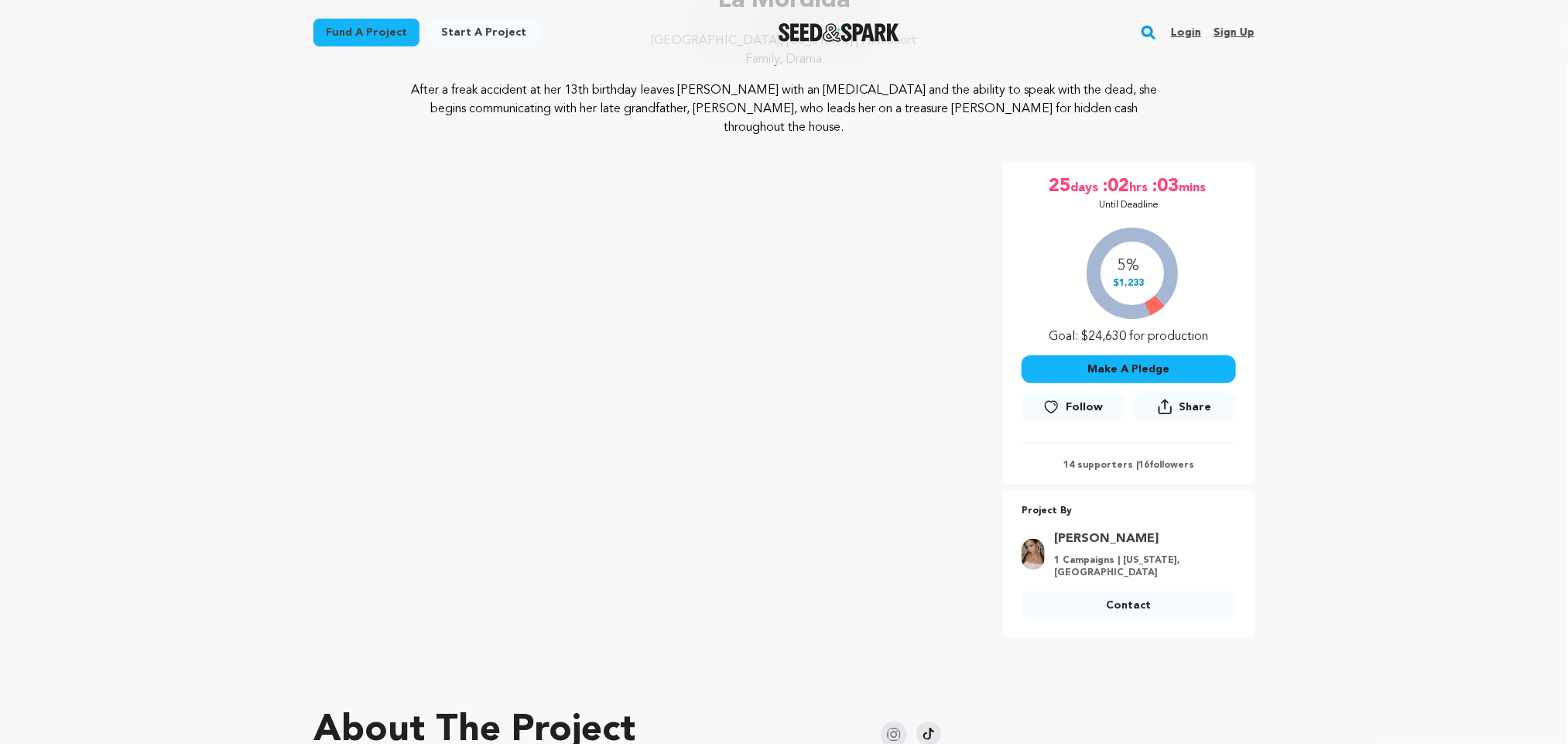
drag, startPoint x: 1287, startPoint y: 505, endPoint x: 1216, endPoint y: 497, distance: 71.4
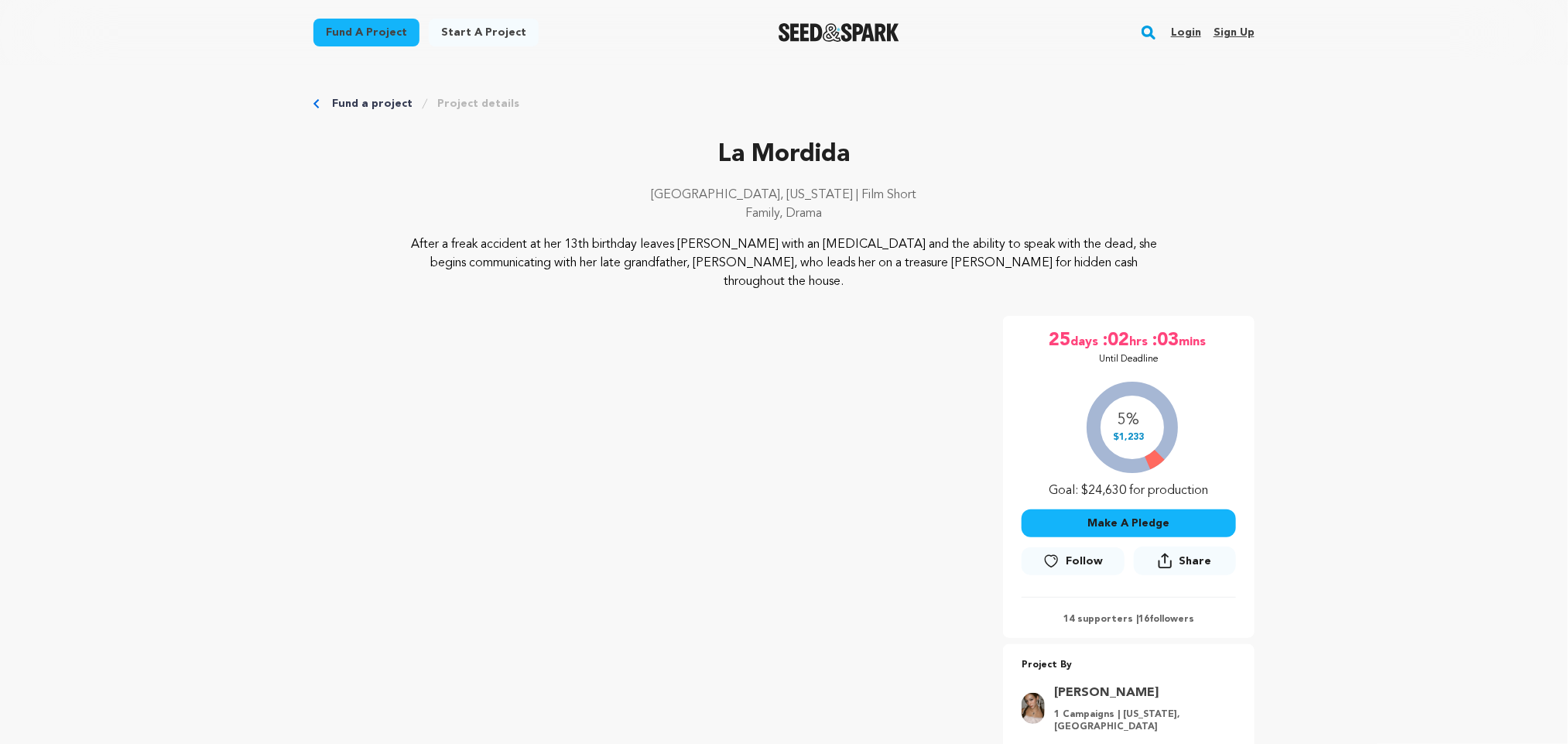
scroll to position [1, 0]
drag, startPoint x: 704, startPoint y: 161, endPoint x: 917, endPoint y: 147, distance: 213.5
click at [917, 147] on p "La Mordida" at bounding box center [784, 154] width 941 height 37
copy p "La Mordida"
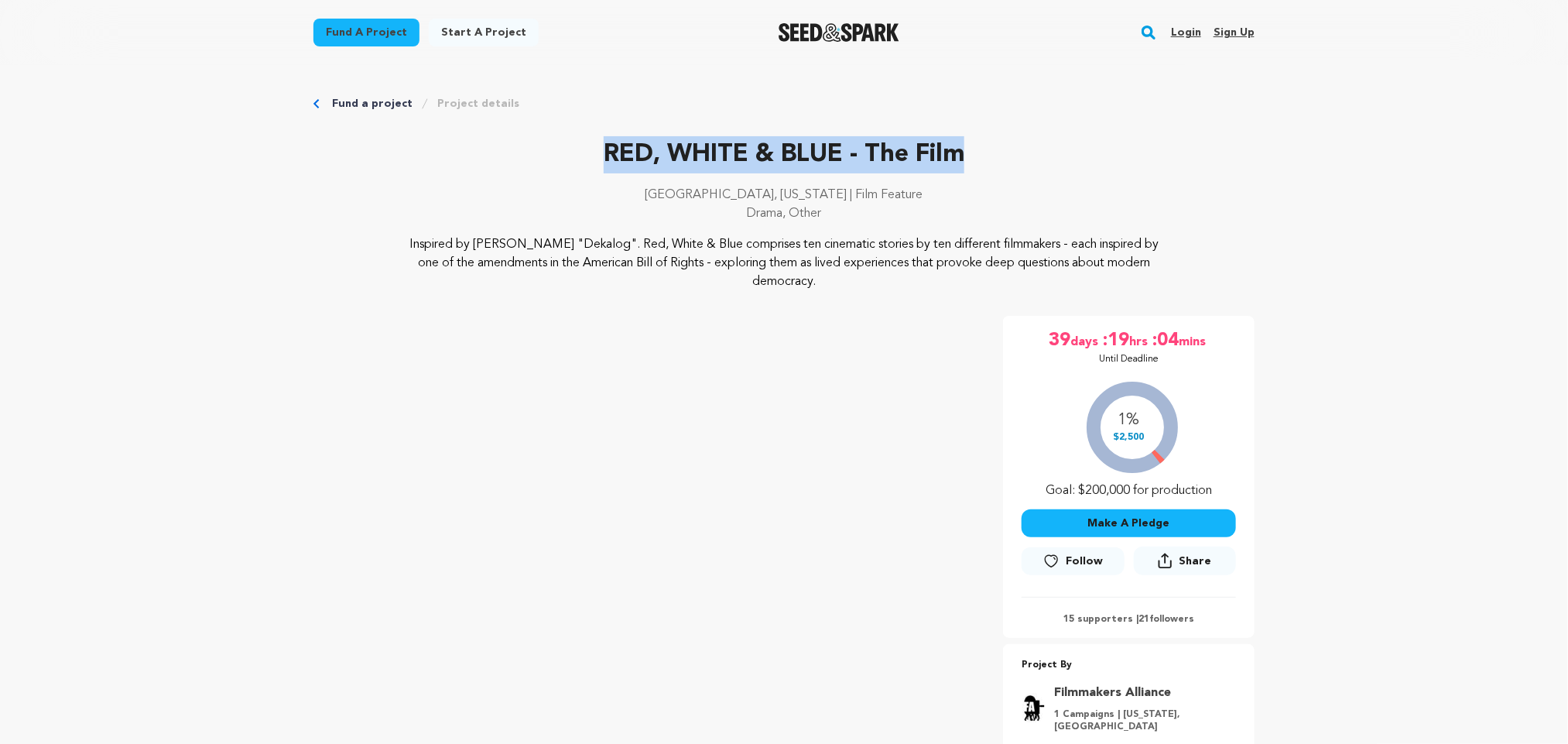
drag, startPoint x: 588, startPoint y: 149, endPoint x: 973, endPoint y: 139, distance: 385.1
click at [973, 139] on p "RED, WHITE & BLUE - The Film" at bounding box center [784, 155] width 941 height 37
copy p "RED, WHITE & BLUE - The Film"
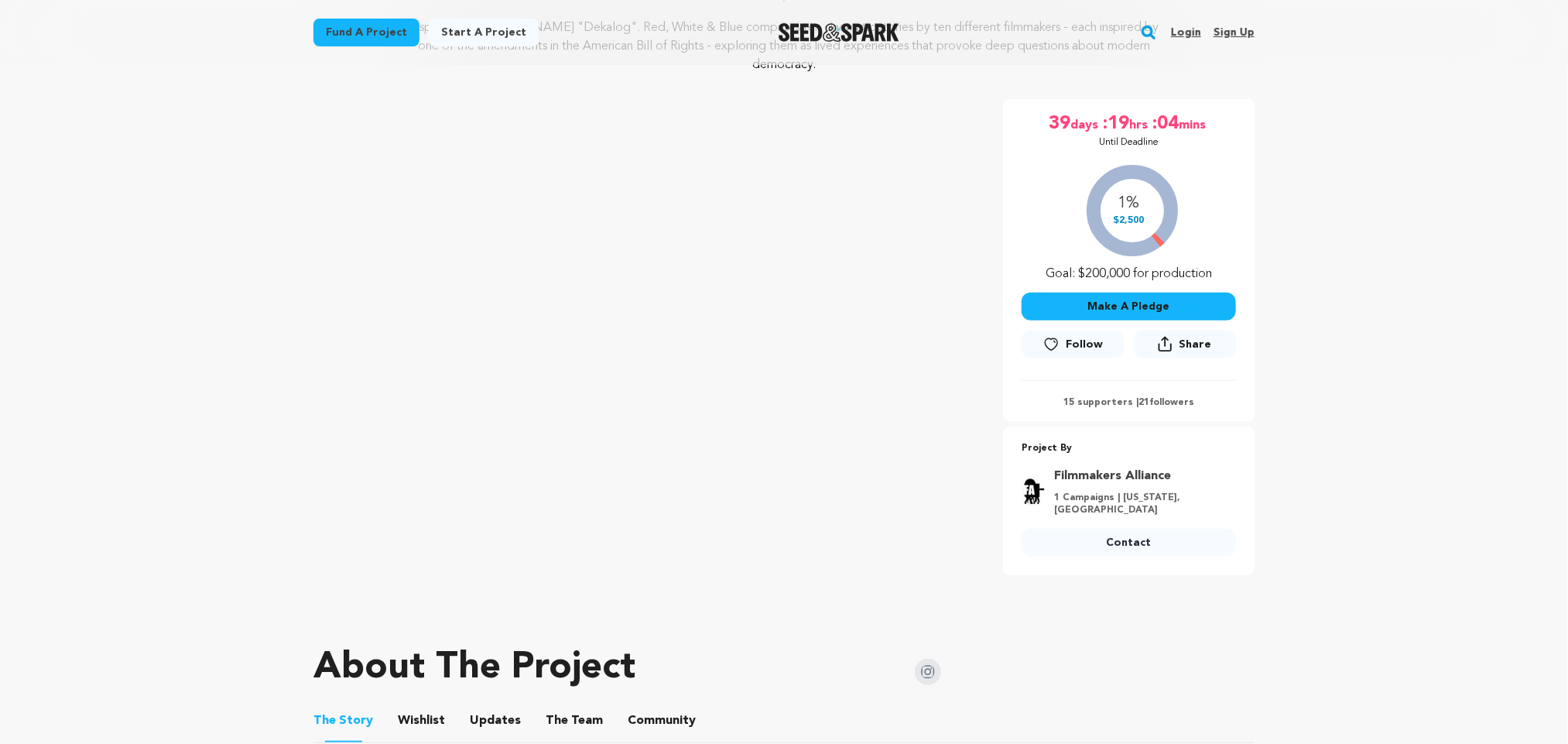
scroll to position [230, 0]
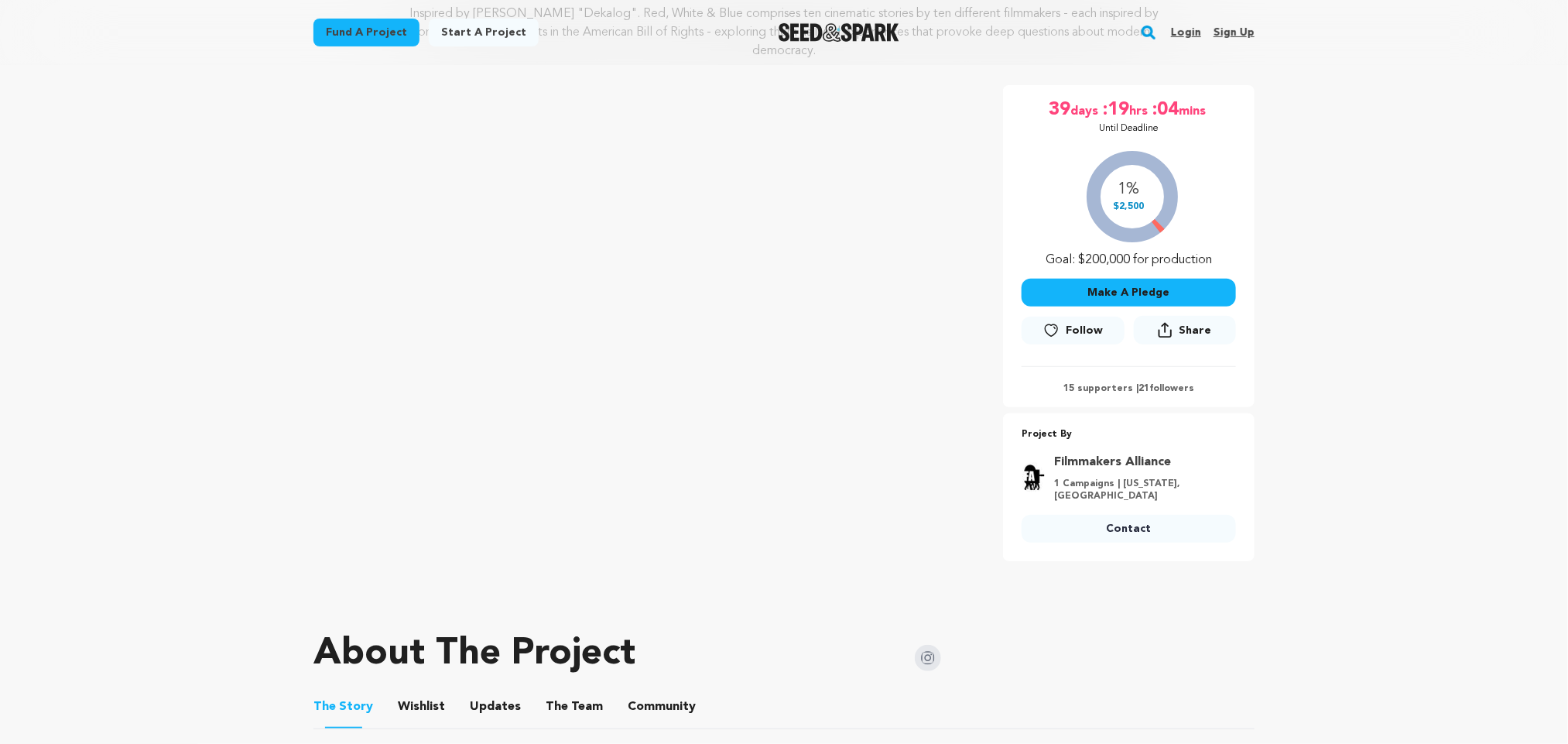
copy p "RED, WHITE & BLUE - The Film"
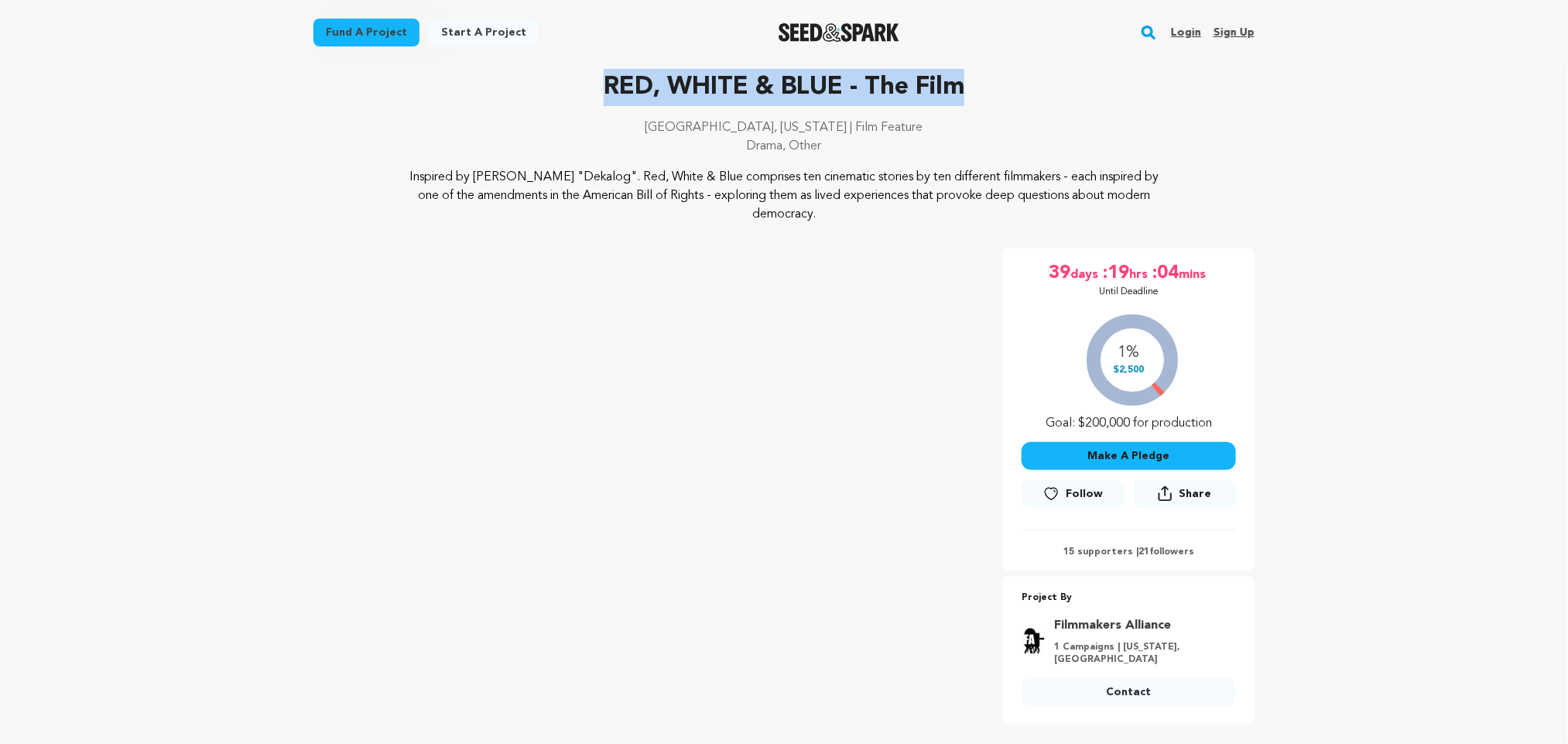
scroll to position [66, 0]
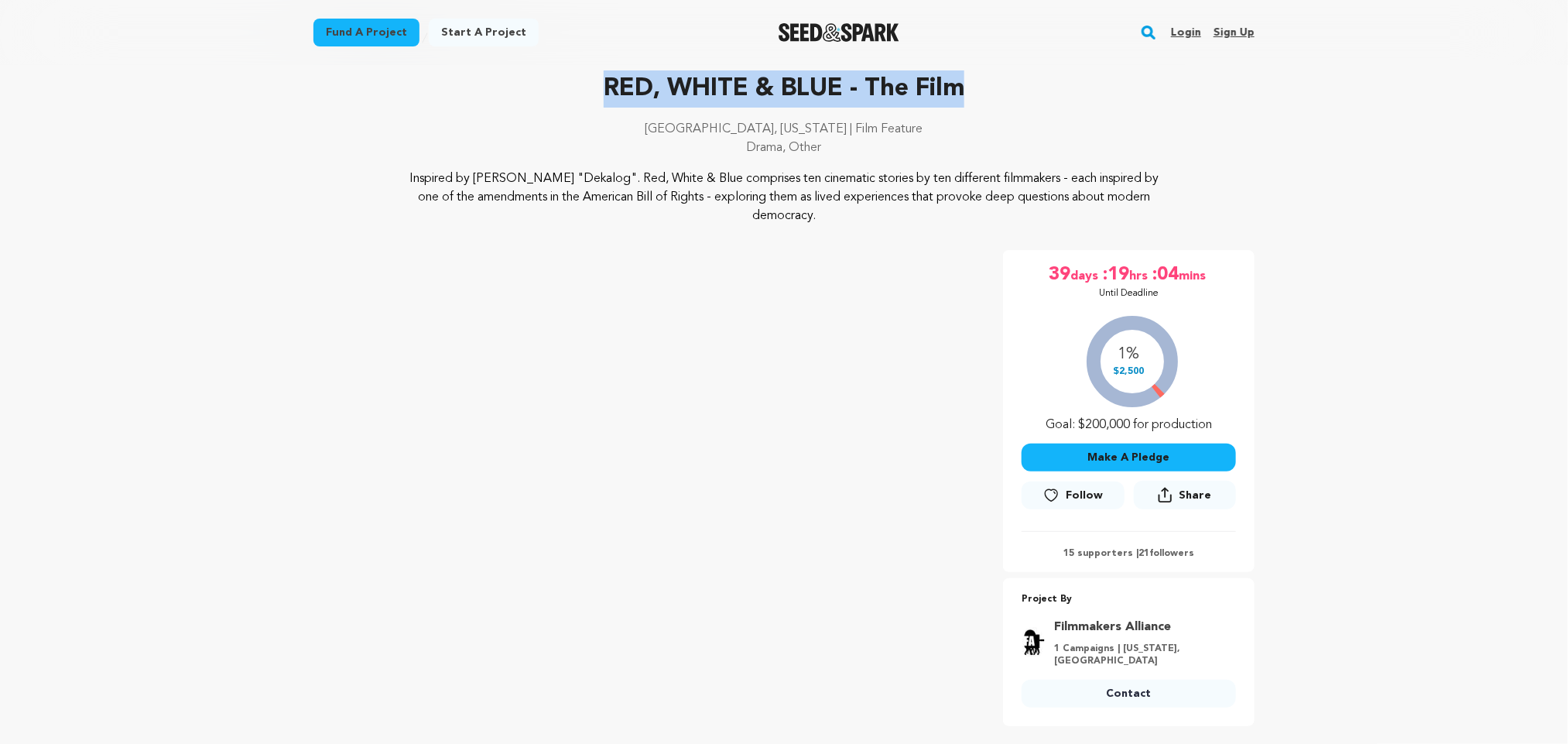
copy p "RED, WHITE & BLUE - The Film"
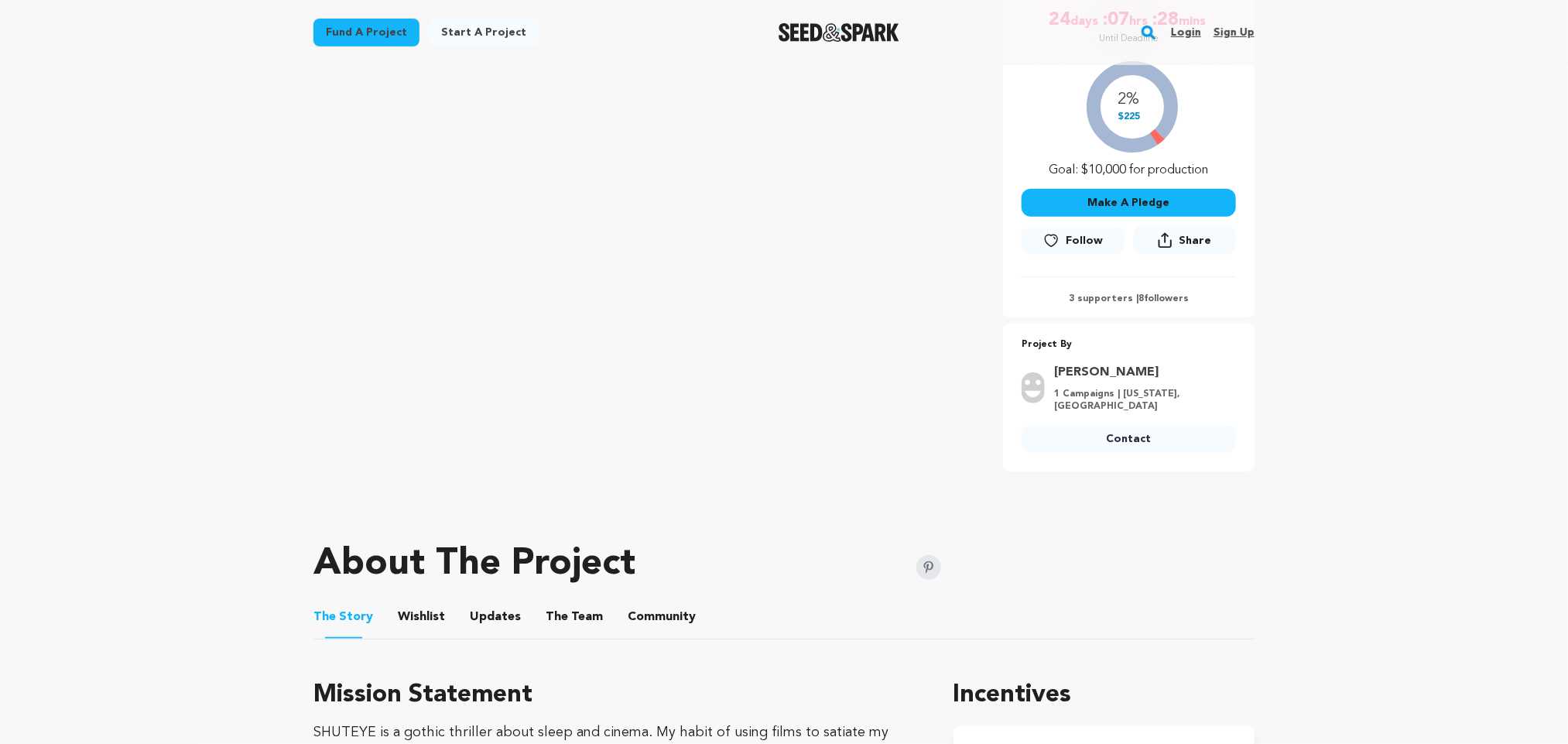
scroll to position [307, 0]
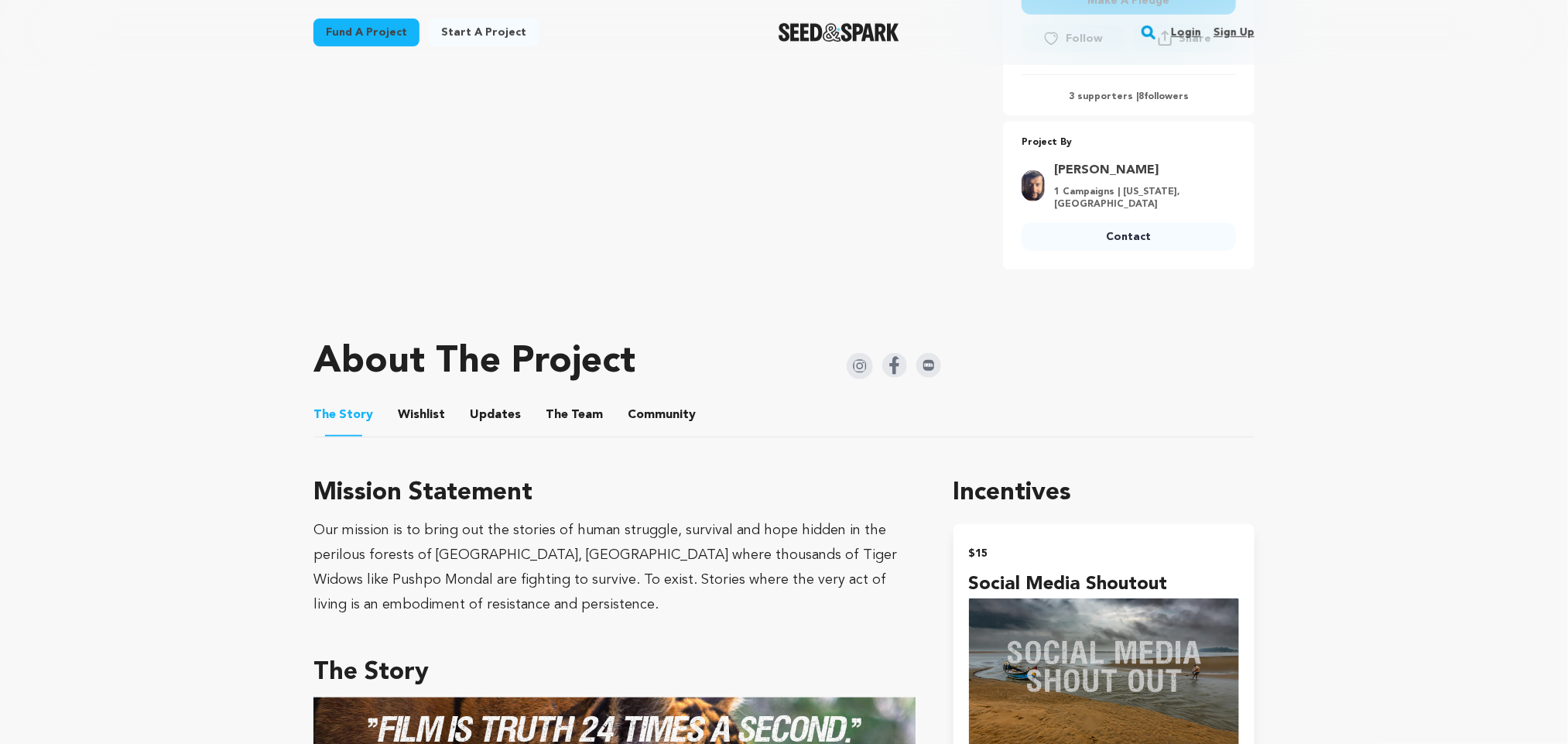
scroll to position [525, 0]
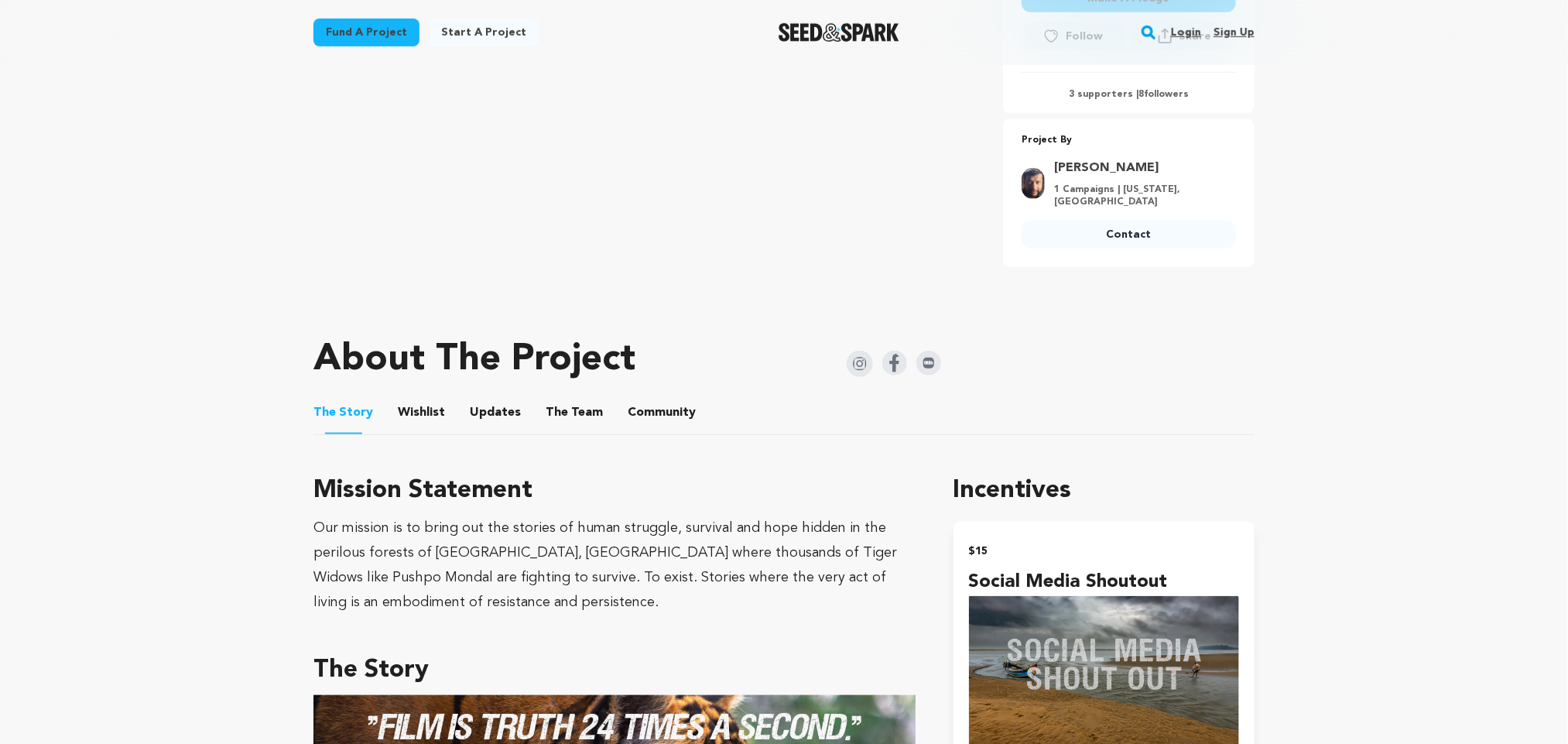
click at [900, 358] on img at bounding box center [895, 363] width 25 height 25
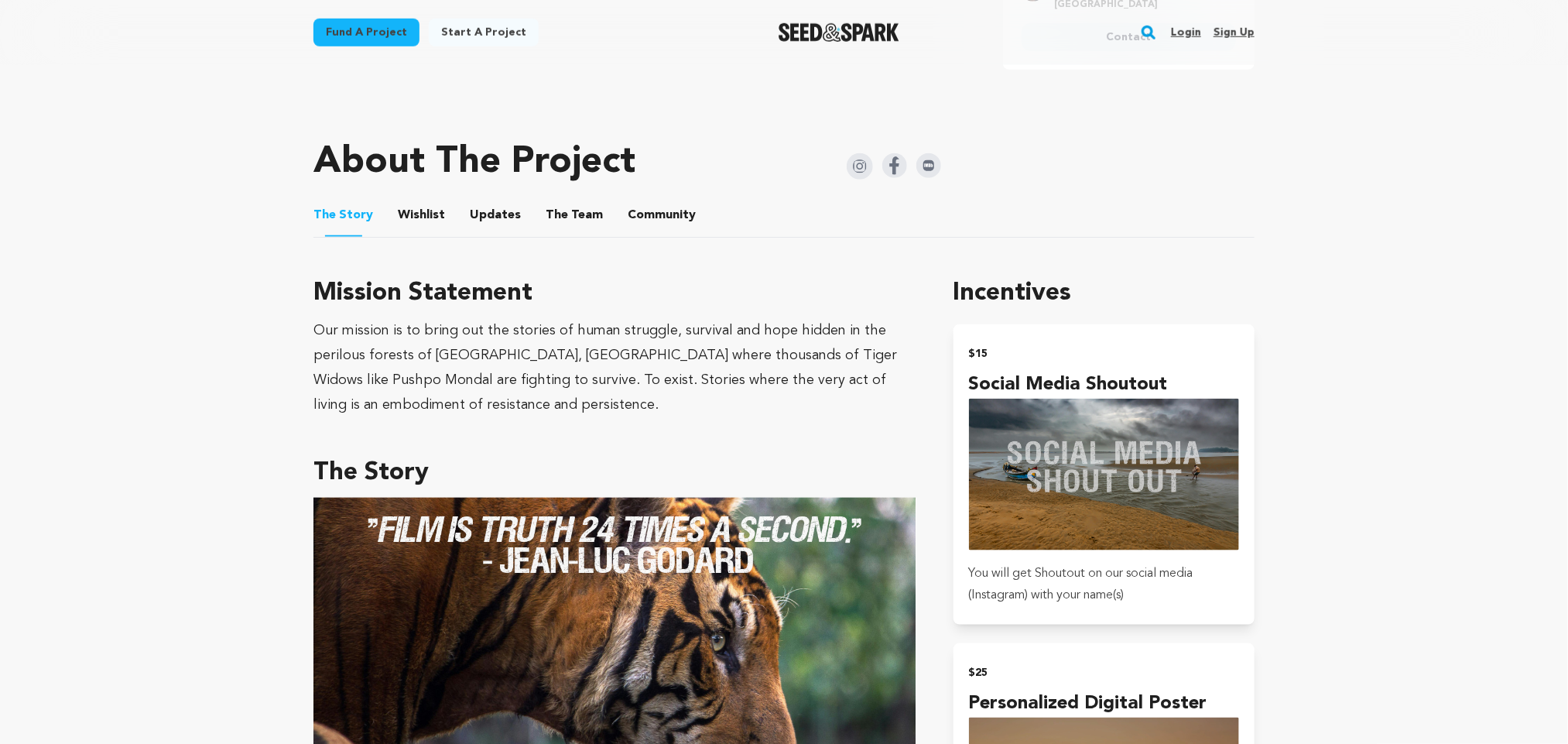
scroll to position [721, 0]
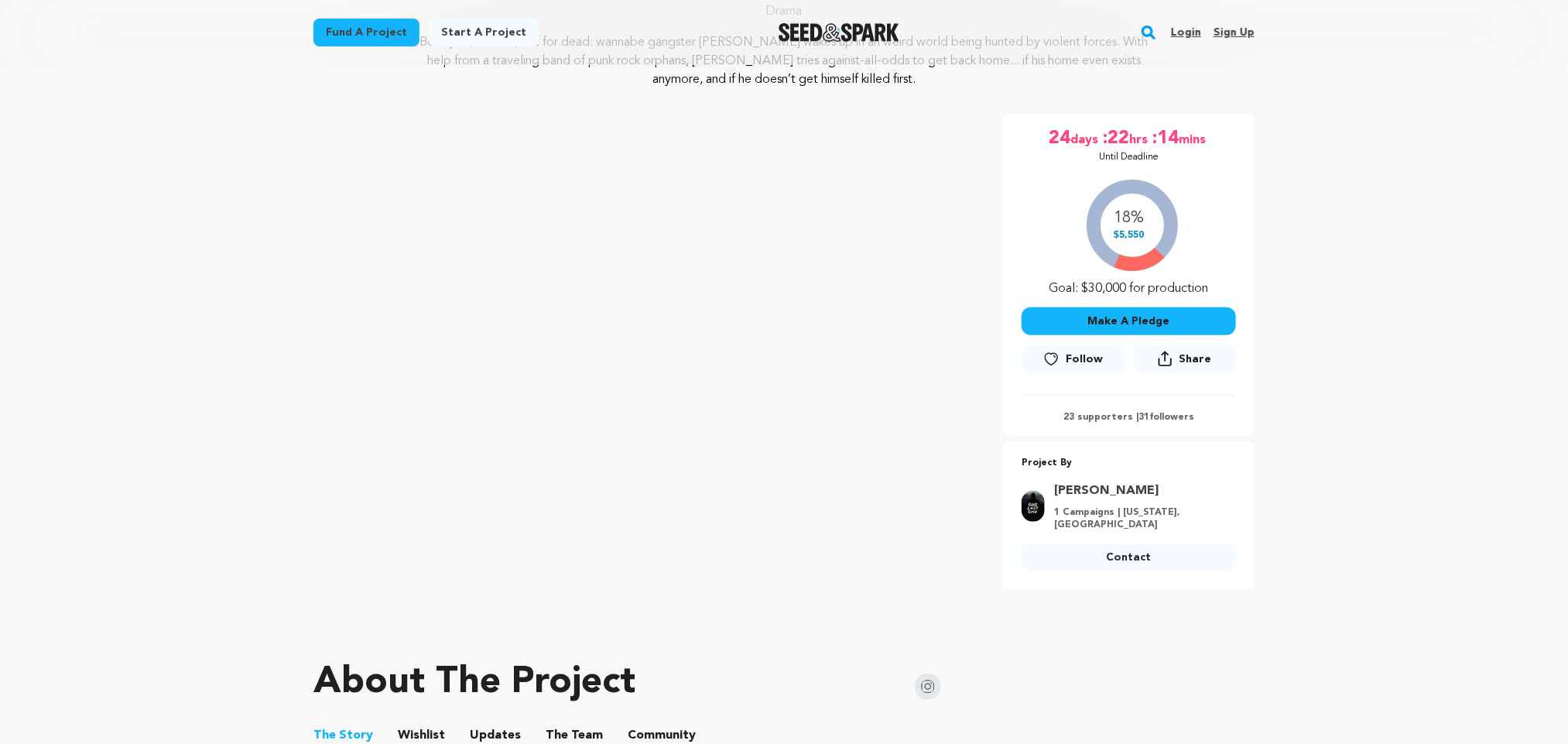
scroll to position [201, 0]
click at [1031, 516] on img at bounding box center [1033, 508] width 23 height 31
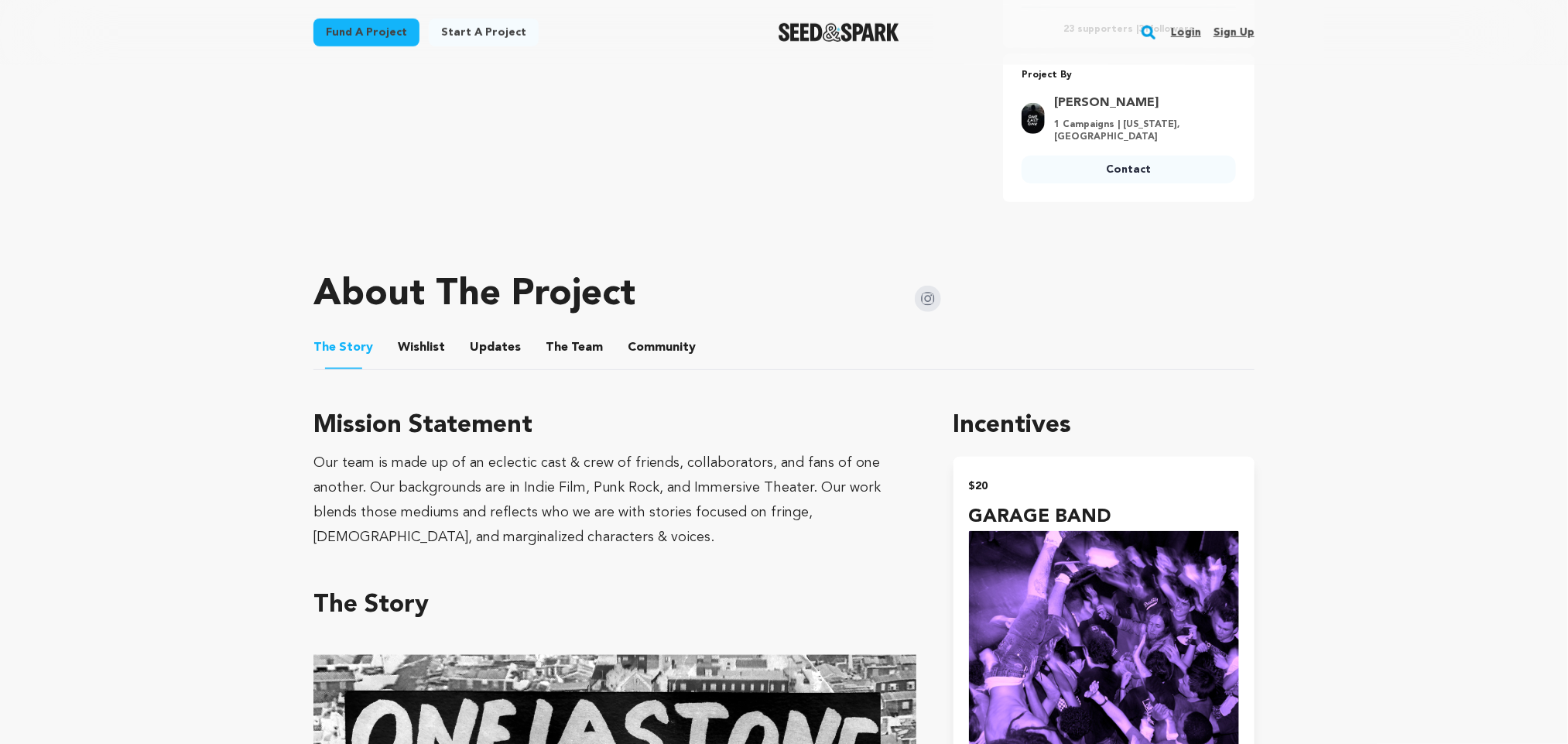
scroll to position [591, 0]
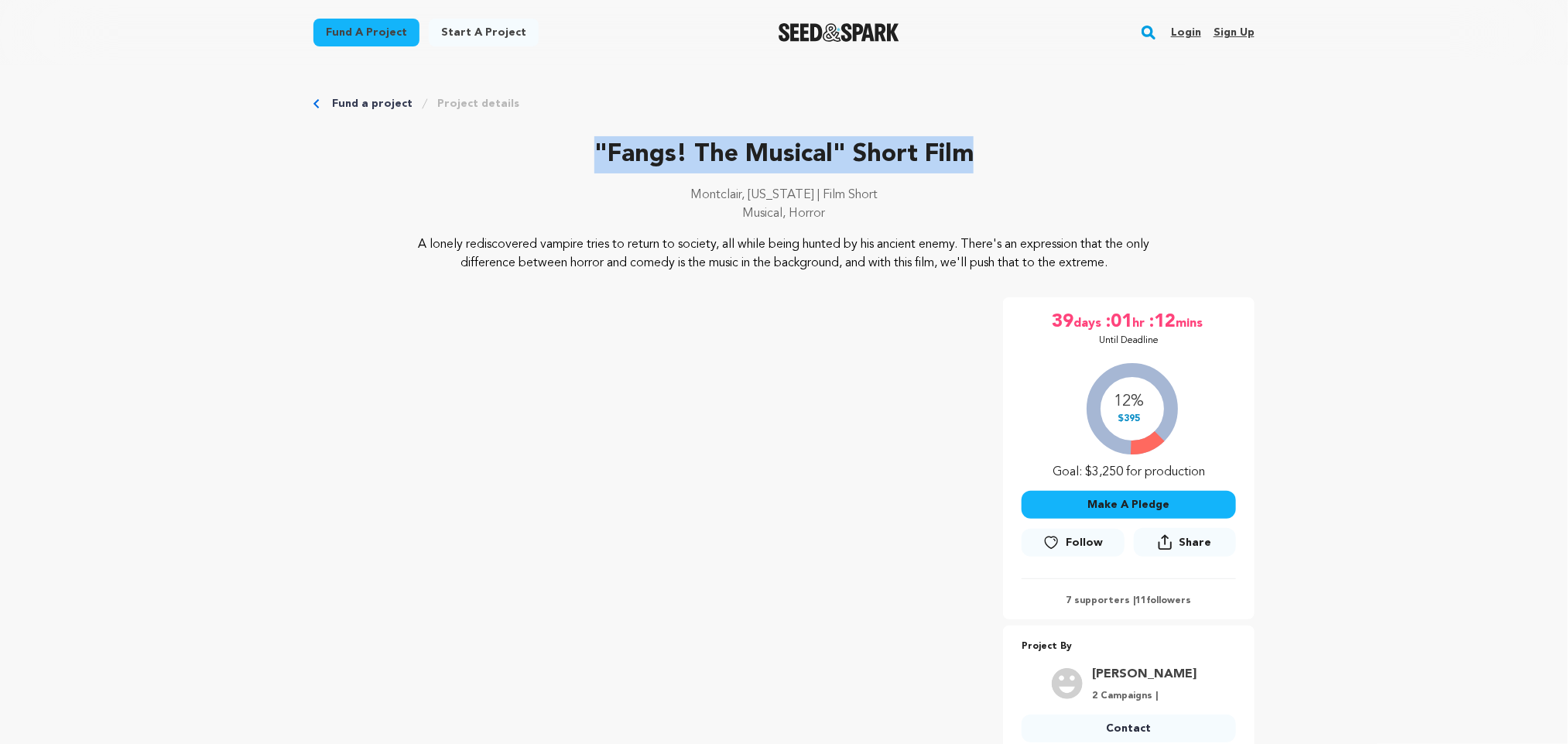
drag, startPoint x: 593, startPoint y: 149, endPoint x: 984, endPoint y: 117, distance: 392.3
click at [996, 147] on p ""Fangs! The Musical" Short Film" at bounding box center [784, 155] width 941 height 37
copy p ""Fangs! The Musical" Short Film"
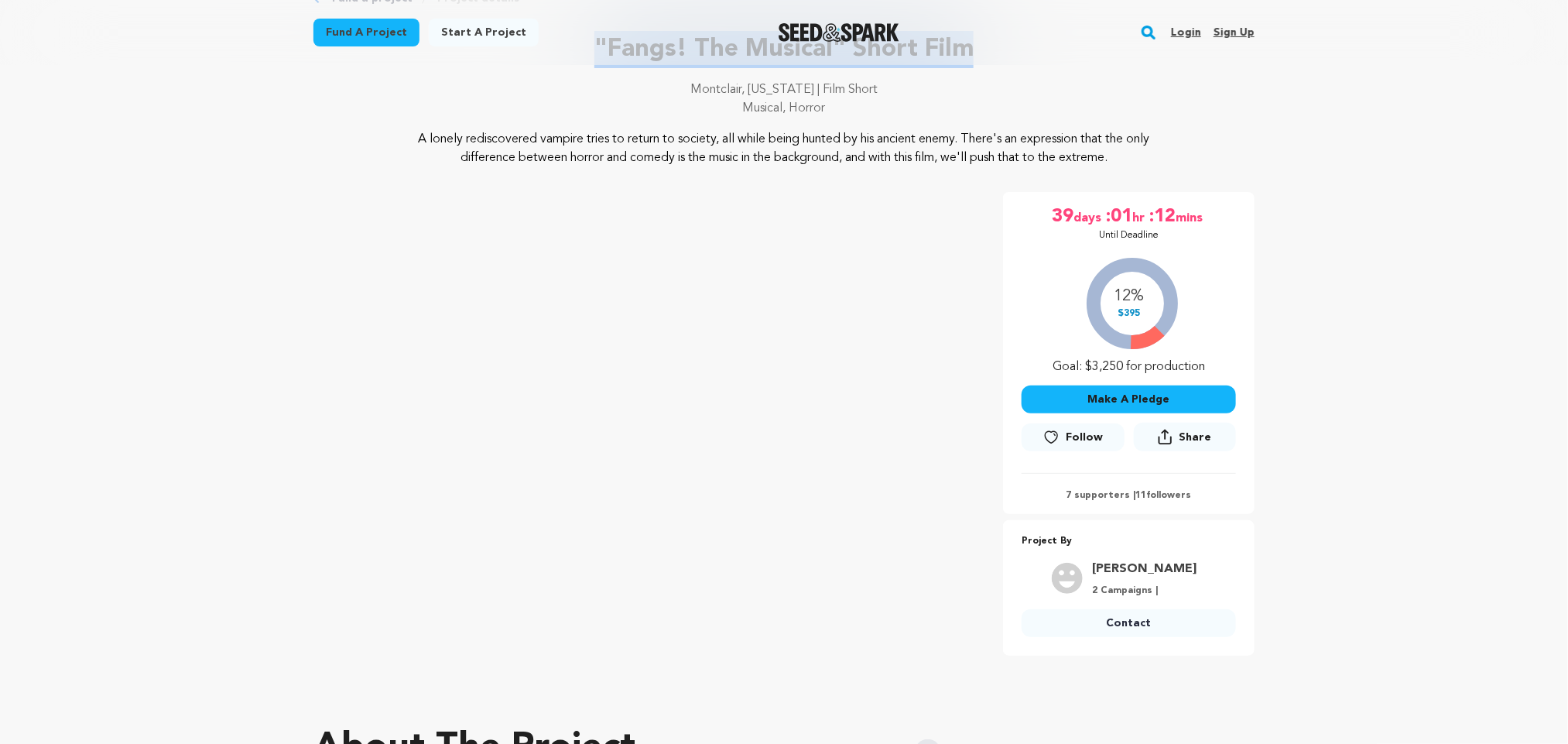
scroll to position [58, 0]
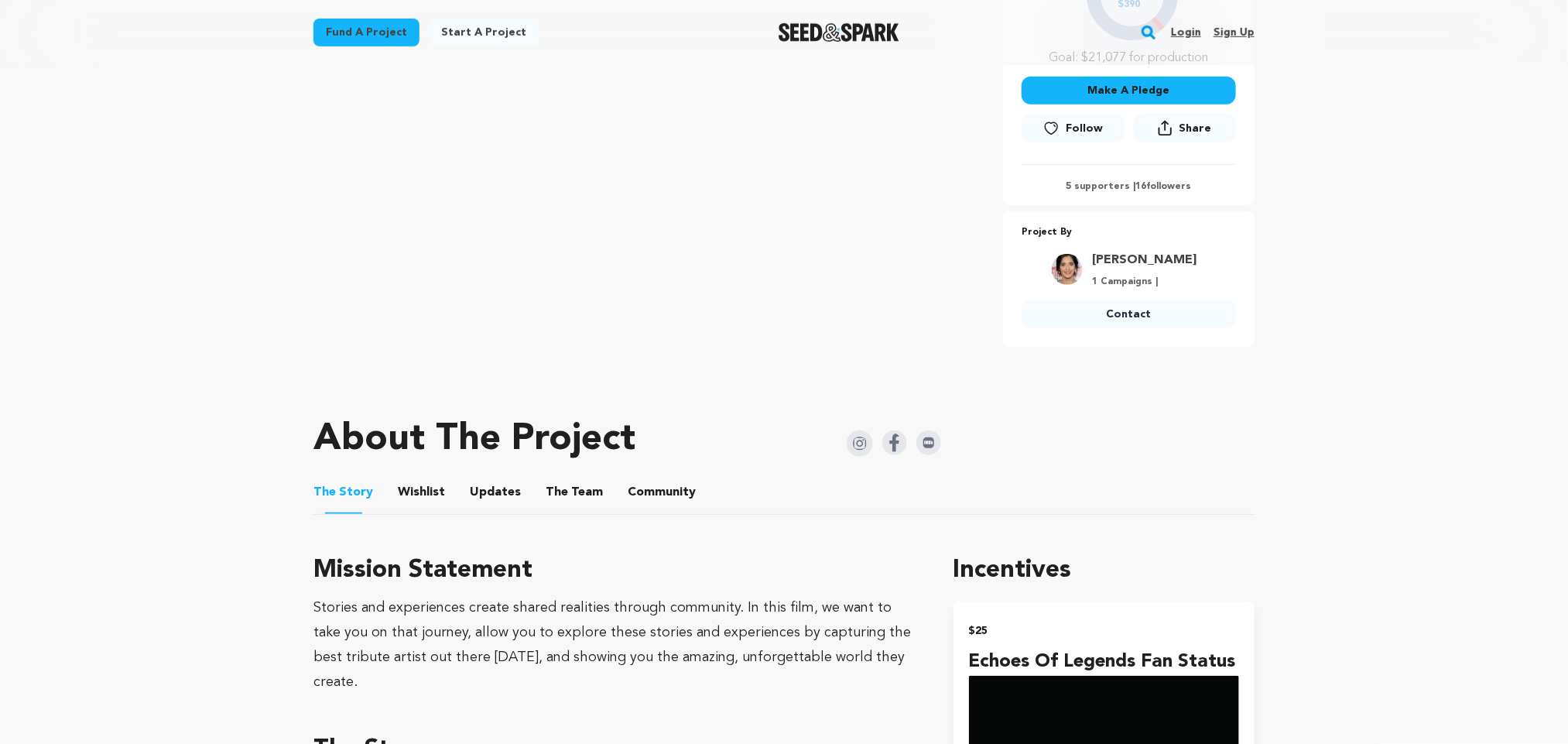
scroll to position [418, 0]
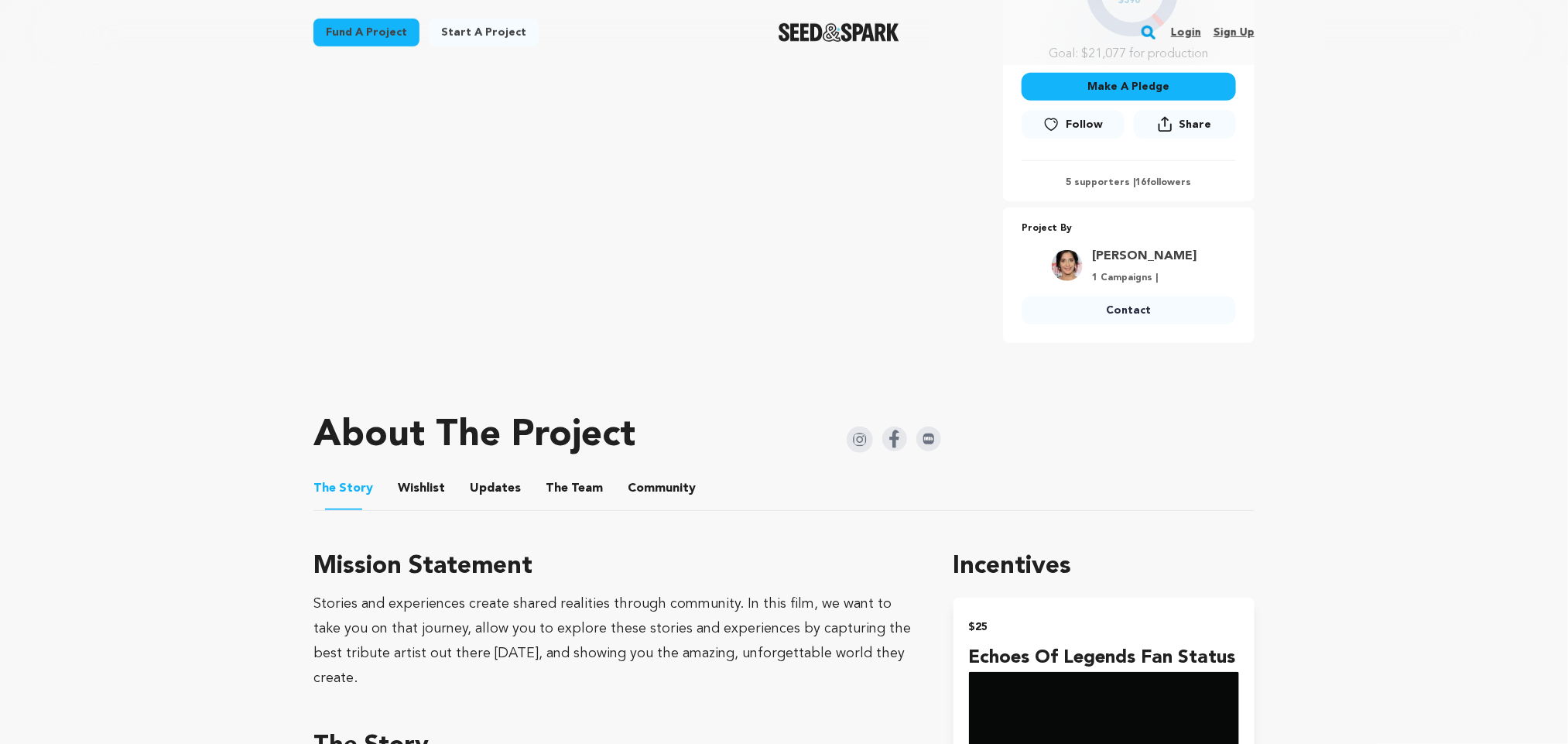
click at [889, 430] on img at bounding box center [895, 438] width 25 height 25
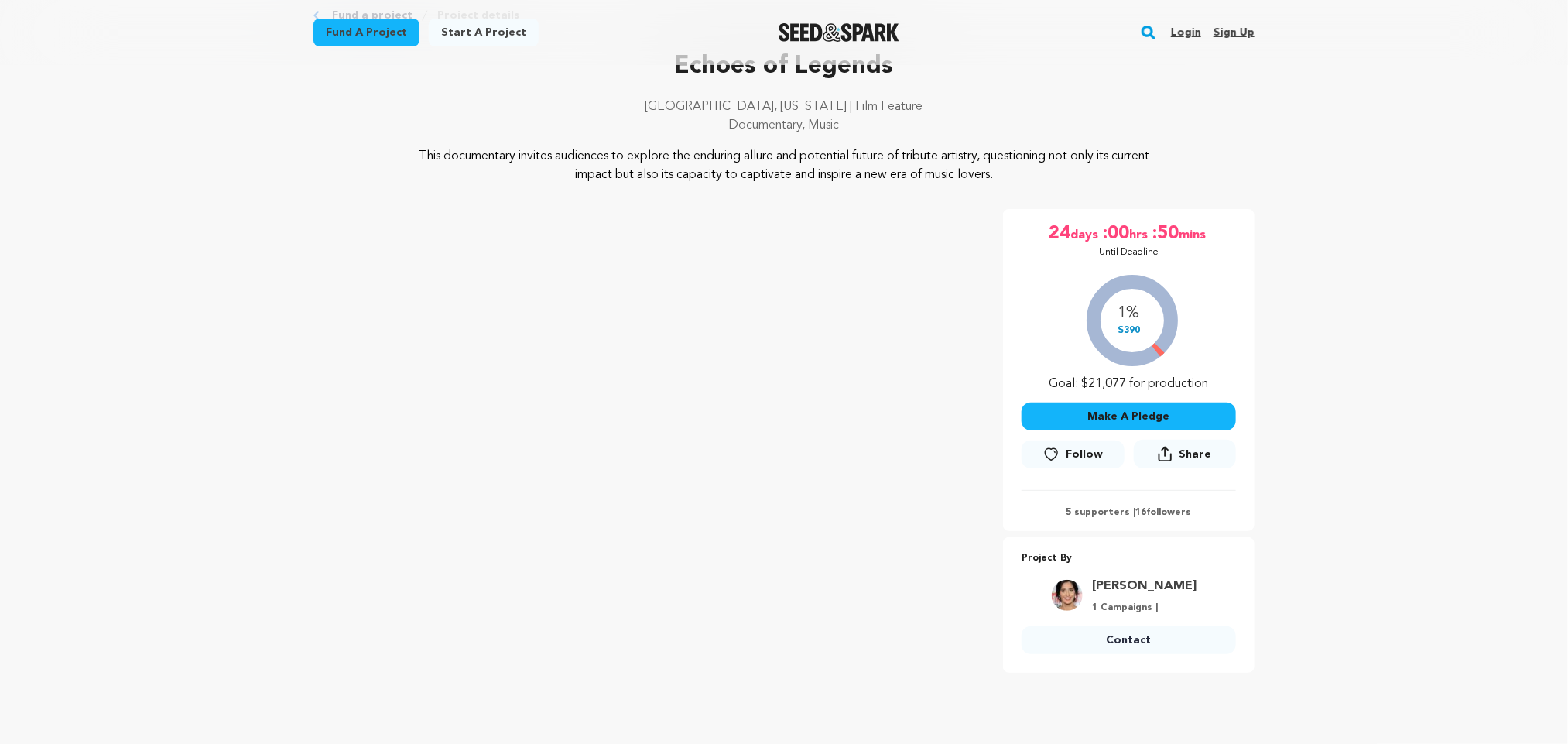
scroll to position [79, 0]
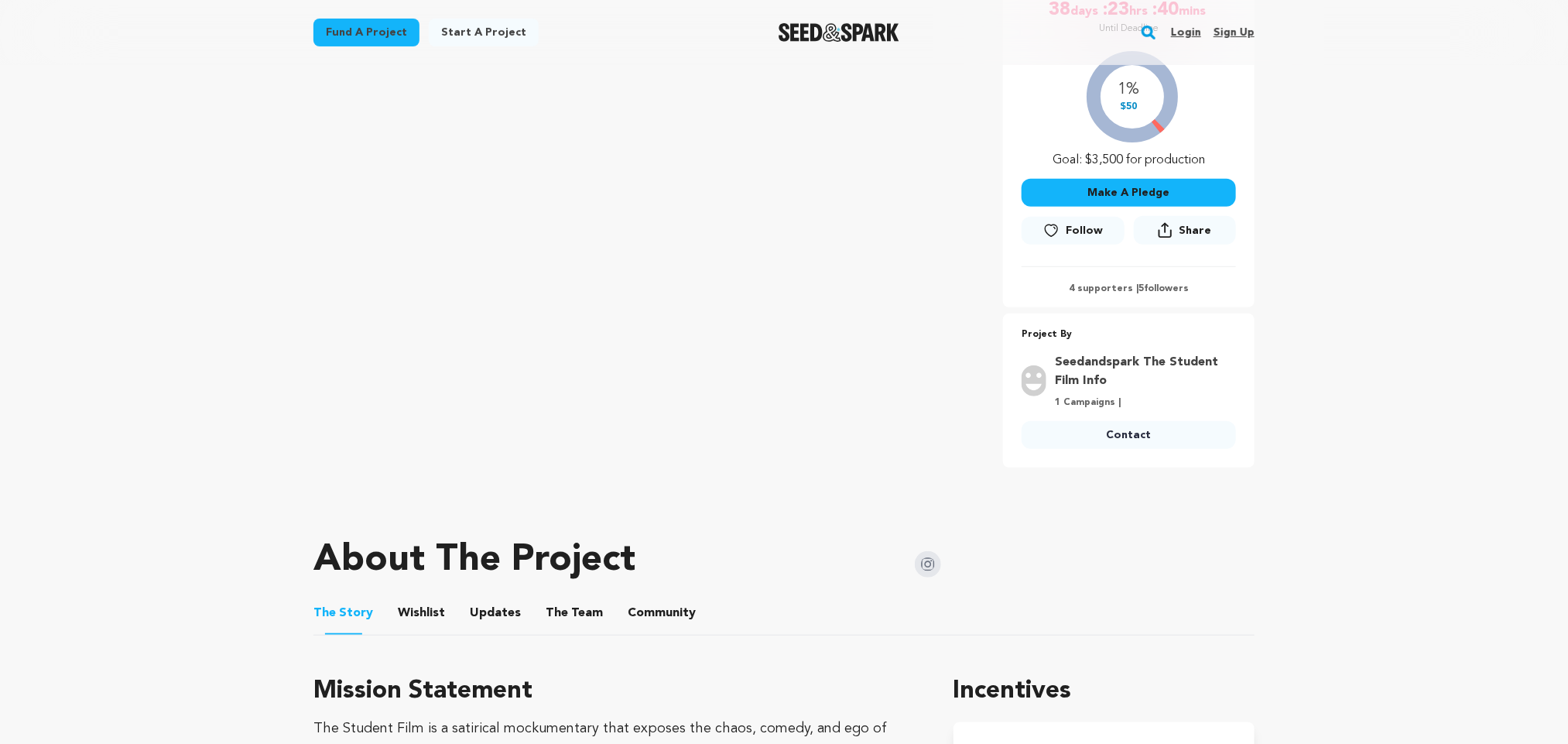
scroll to position [314, 0]
